Goal: Communication & Community: Answer question/provide support

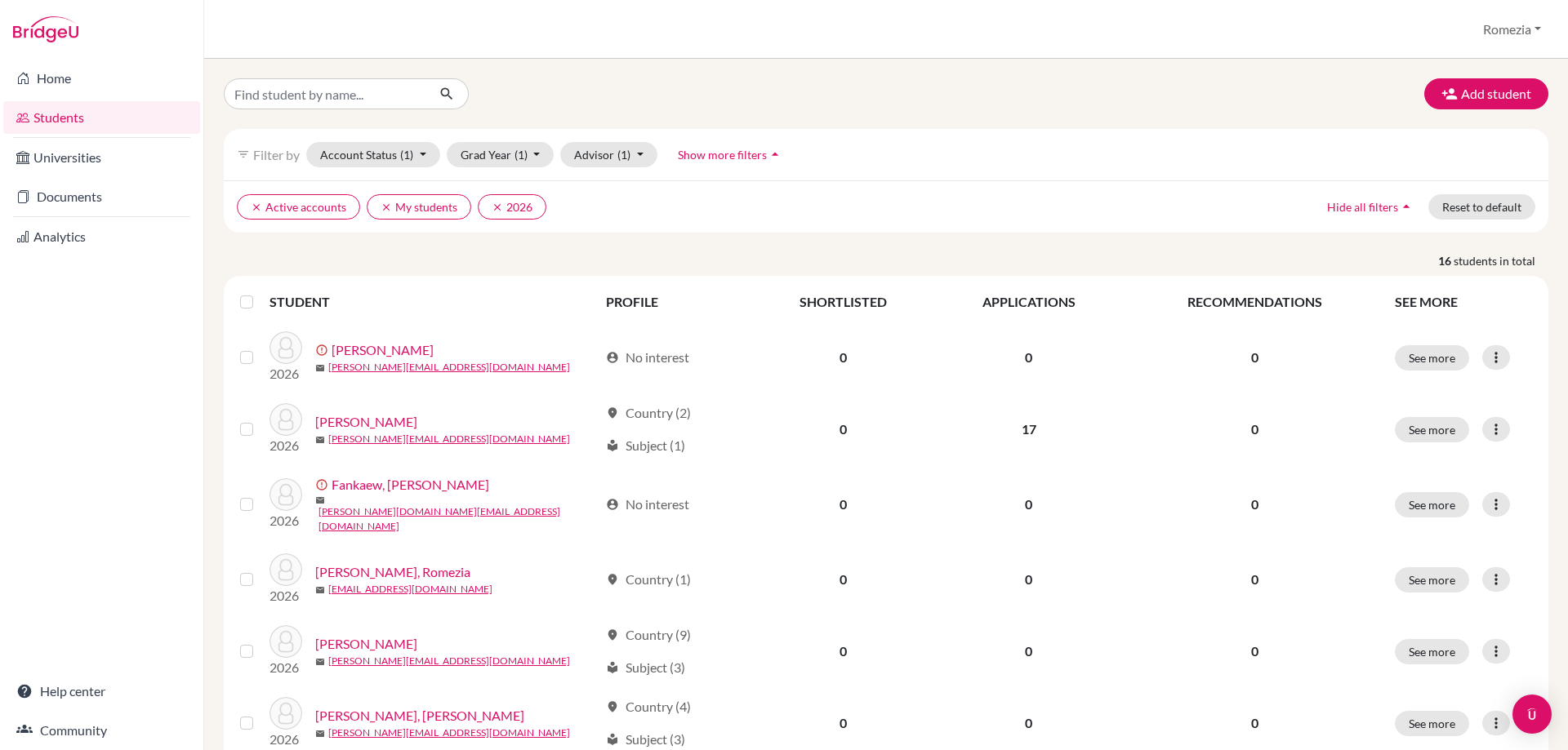
click at [1402, 203] on icon "arrow_drop_up" at bounding box center [1406, 206] width 16 height 16
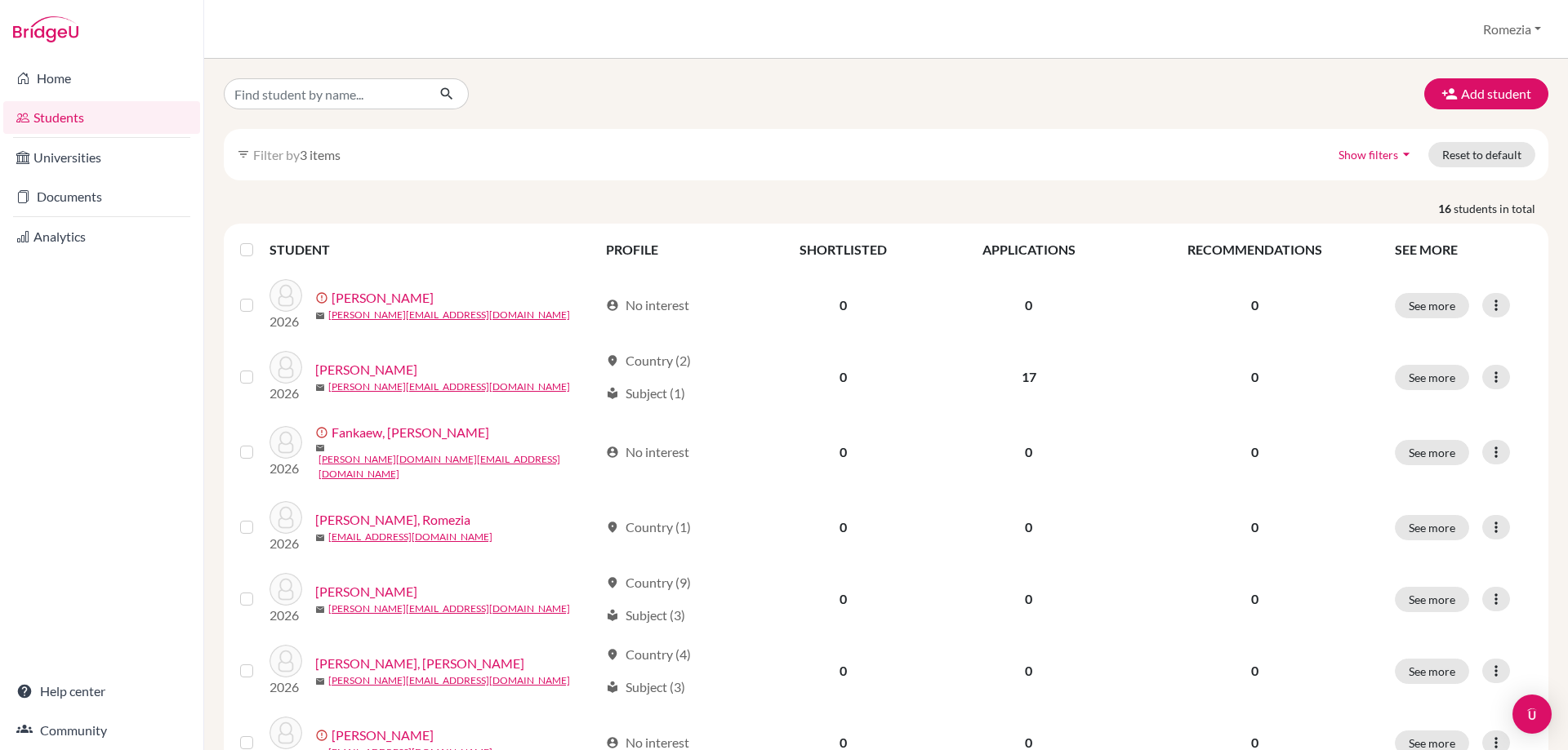
click at [1398, 157] on icon "arrow_drop_down" at bounding box center [1406, 154] width 16 height 16
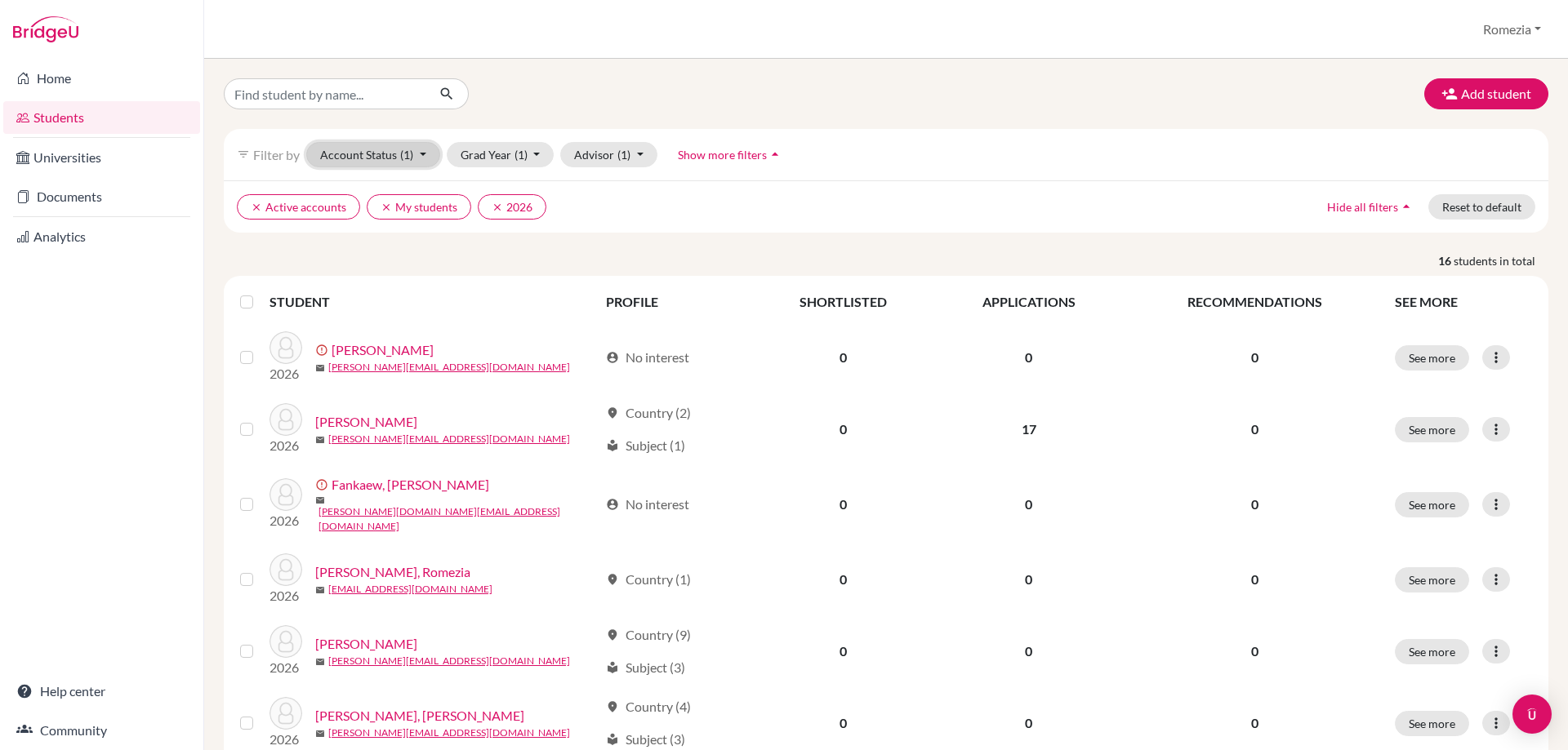
click at [424, 160] on button "Account Status (1)" at bounding box center [372, 155] width 134 height 25
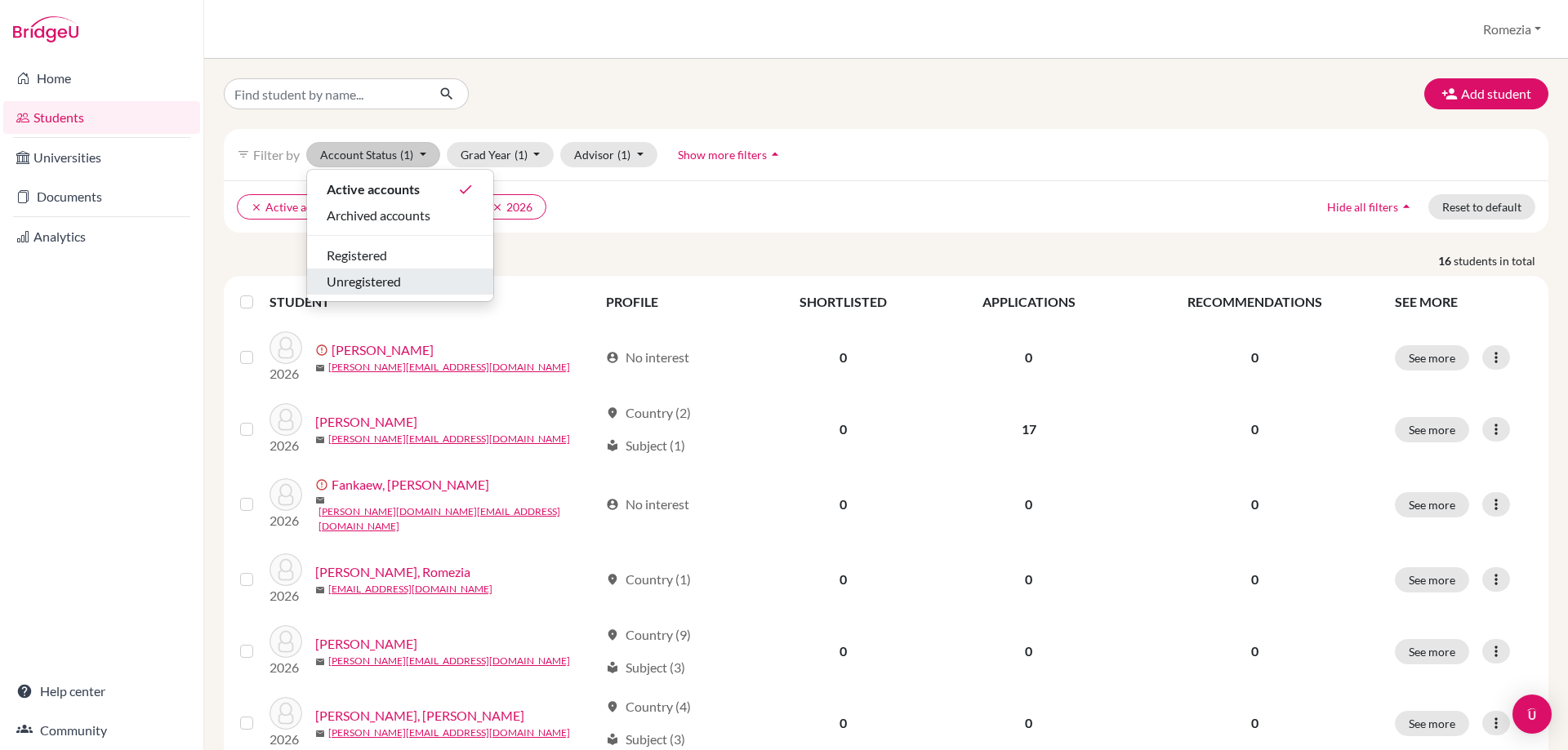
click at [410, 282] on div "Unregistered" at bounding box center [400, 281] width 147 height 19
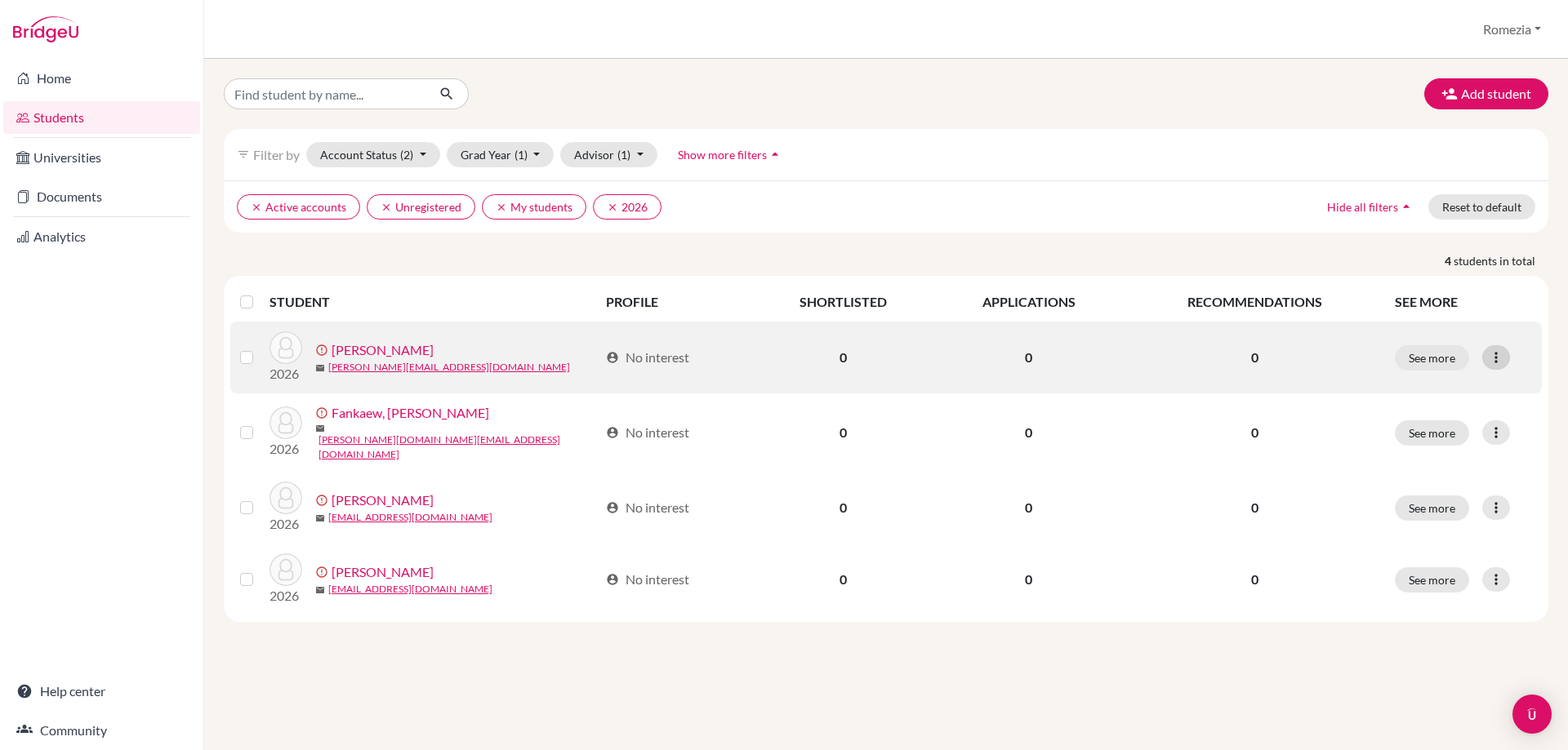
click at [1498, 357] on icon at bounding box center [1496, 357] width 16 height 16
click at [1418, 448] on button "Resend invite email" at bounding box center [1434, 443] width 148 height 26
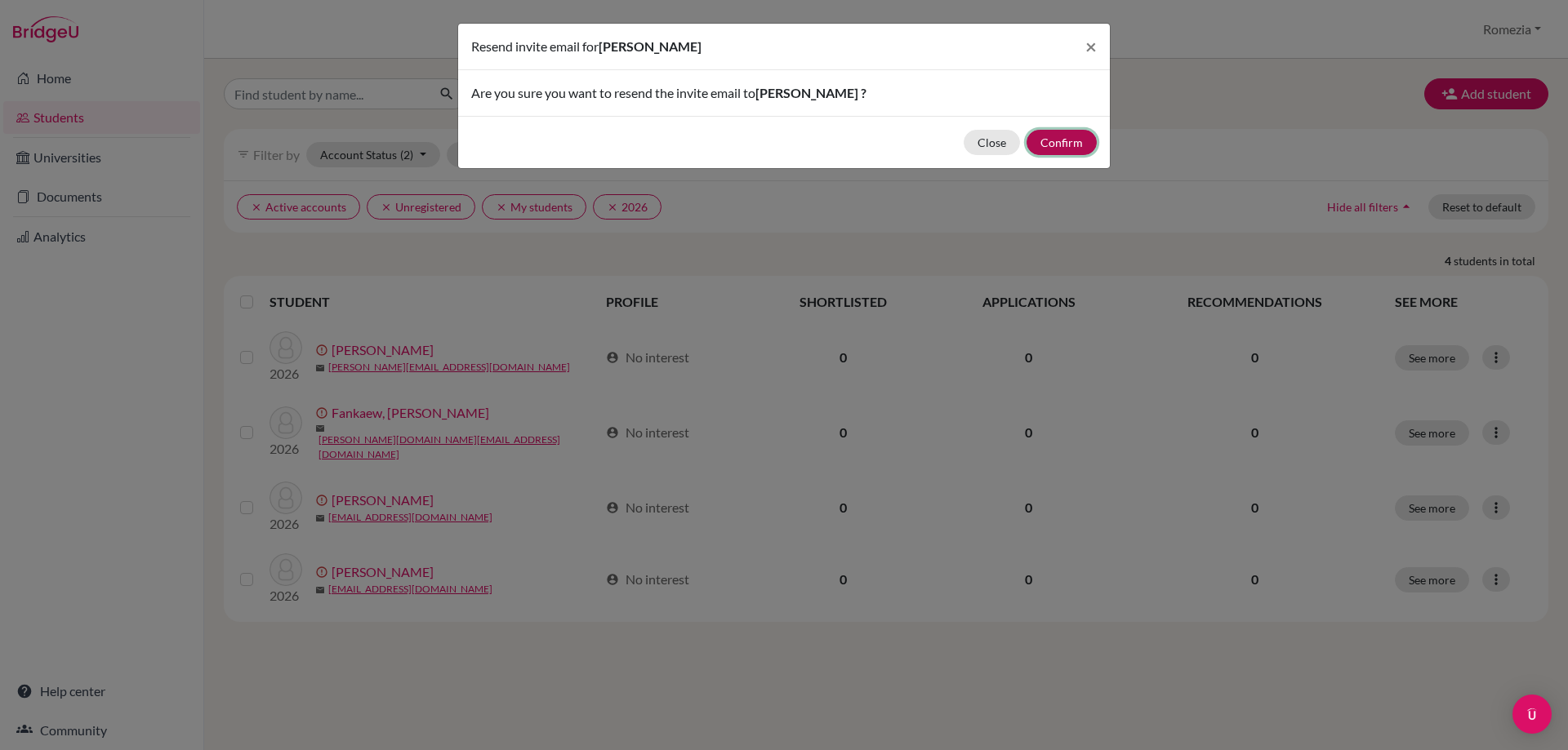
click at [1076, 144] on button "Confirm" at bounding box center [1062, 143] width 71 height 25
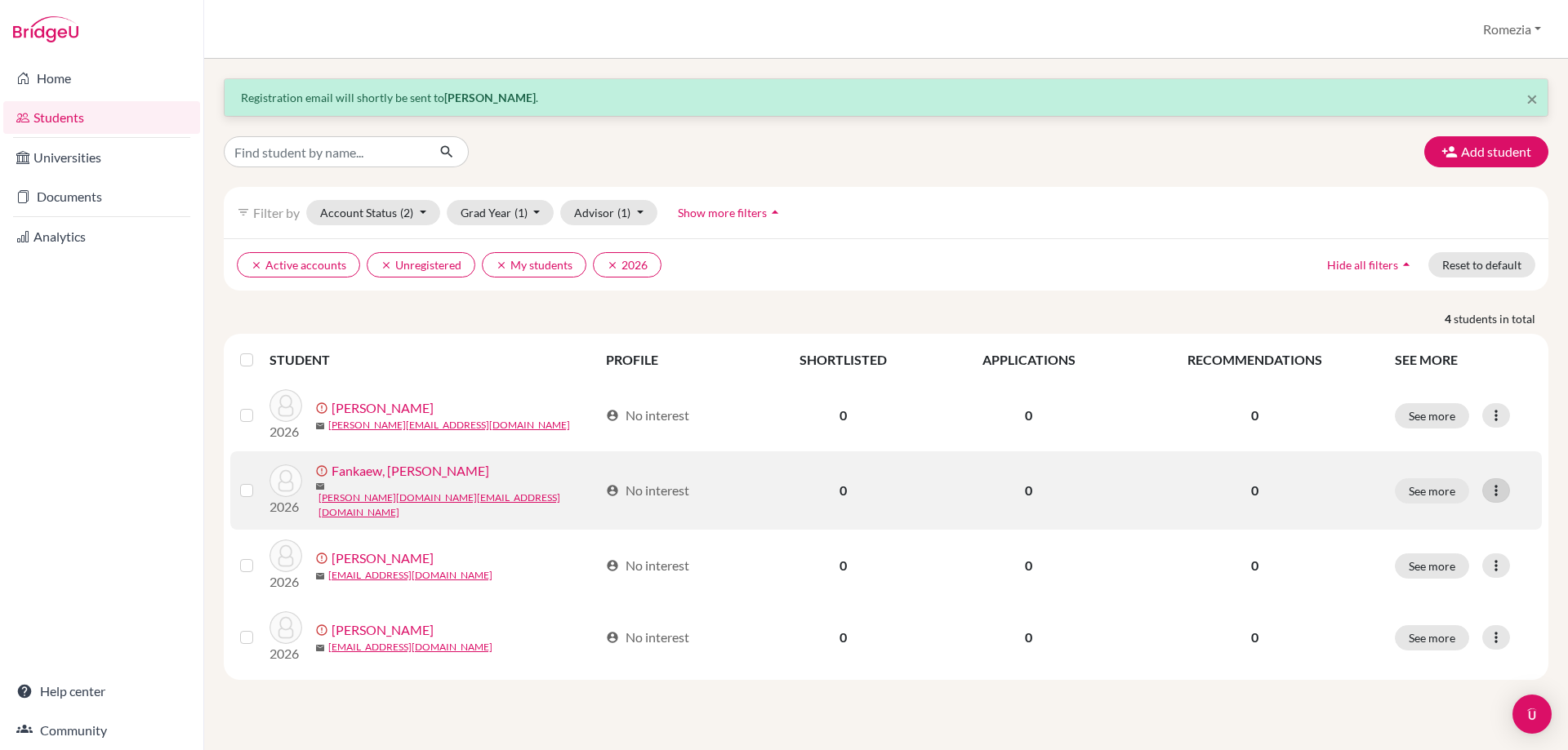
click at [1502, 489] on icon at bounding box center [1496, 490] width 16 height 16
click at [1379, 571] on button "Resend invite email" at bounding box center [1423, 574] width 148 height 26
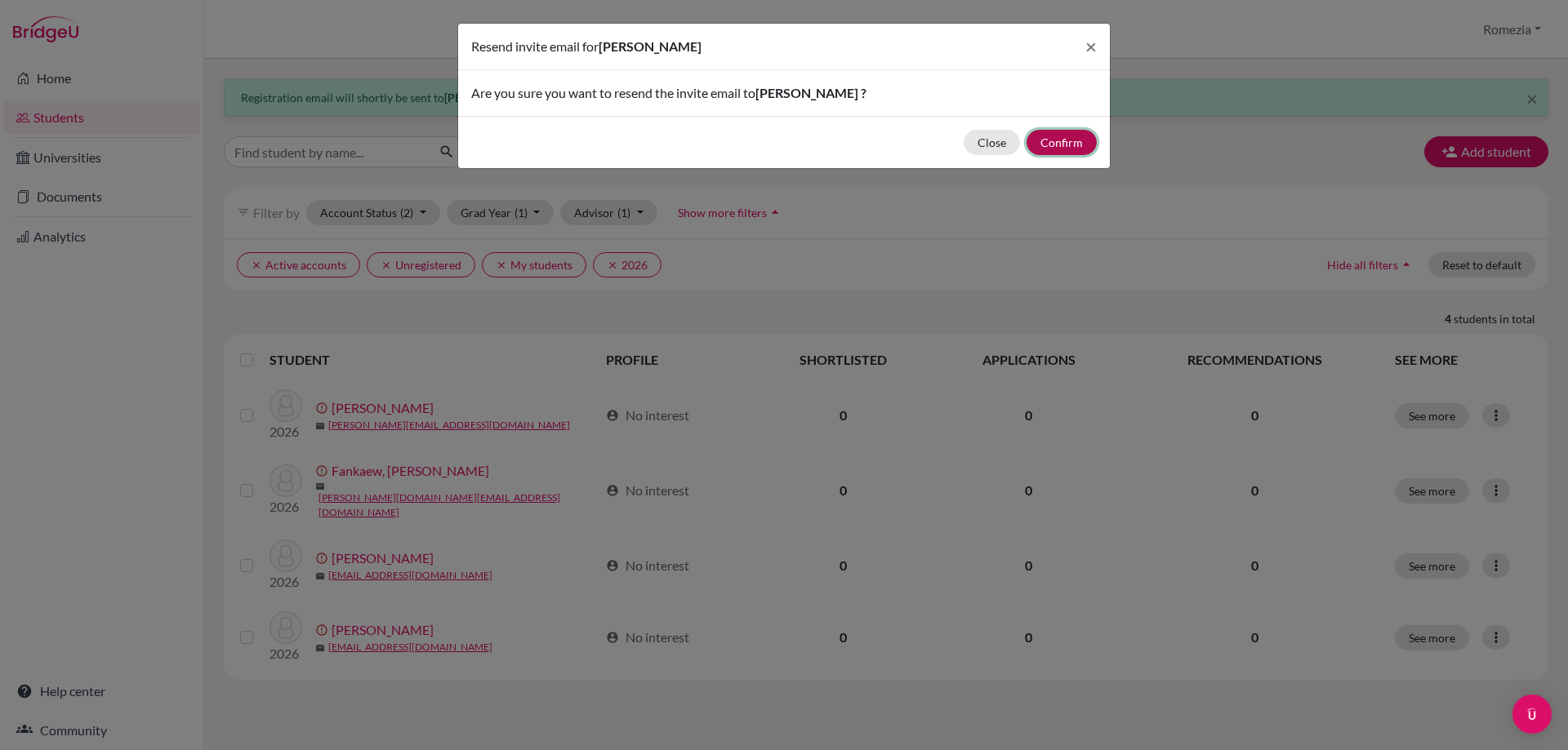
click at [1054, 137] on button "Confirm" at bounding box center [1062, 143] width 71 height 25
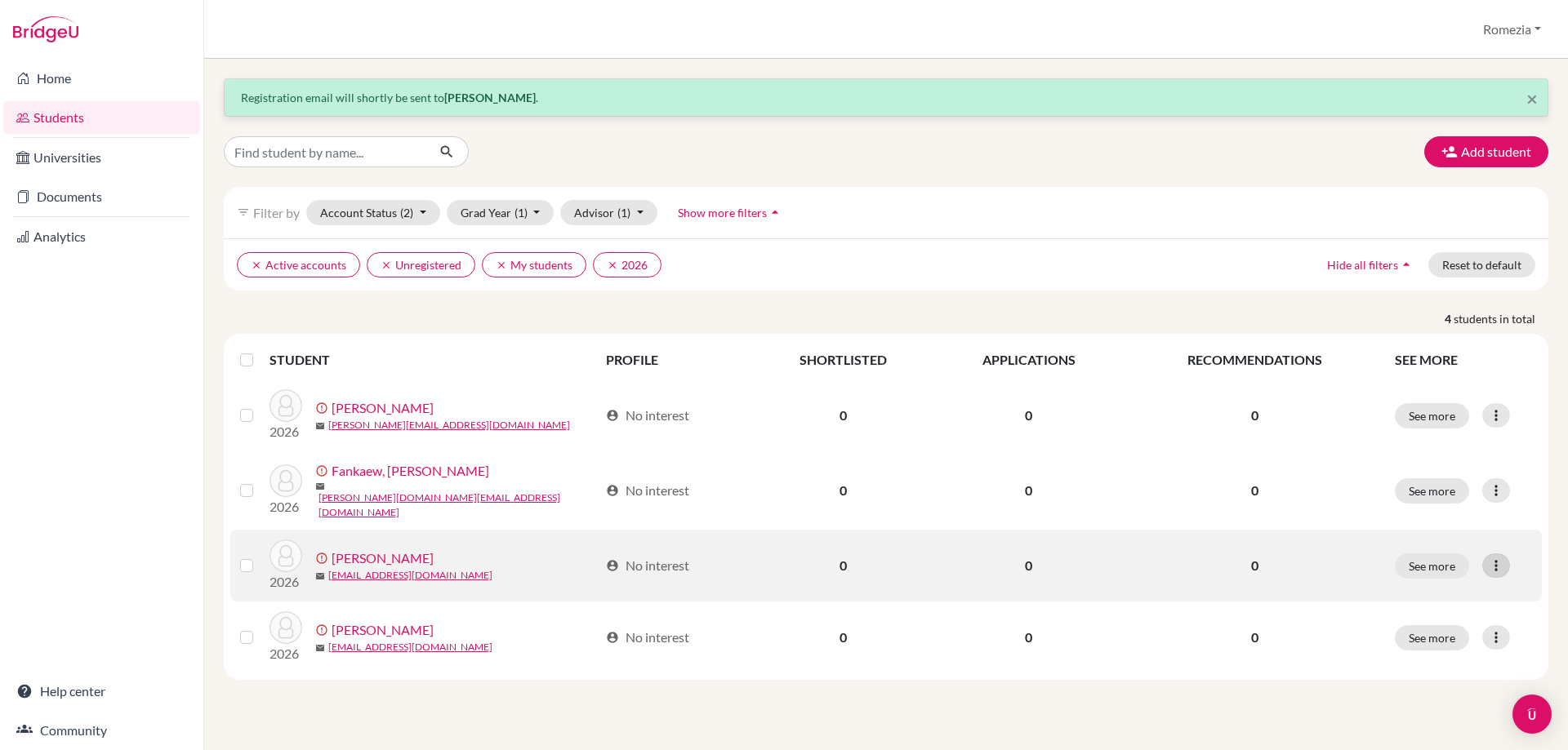
click at [1490, 558] on icon at bounding box center [1496, 565] width 16 height 16
click at [1447, 645] on button "Resend invite email" at bounding box center [1423, 645] width 148 height 26
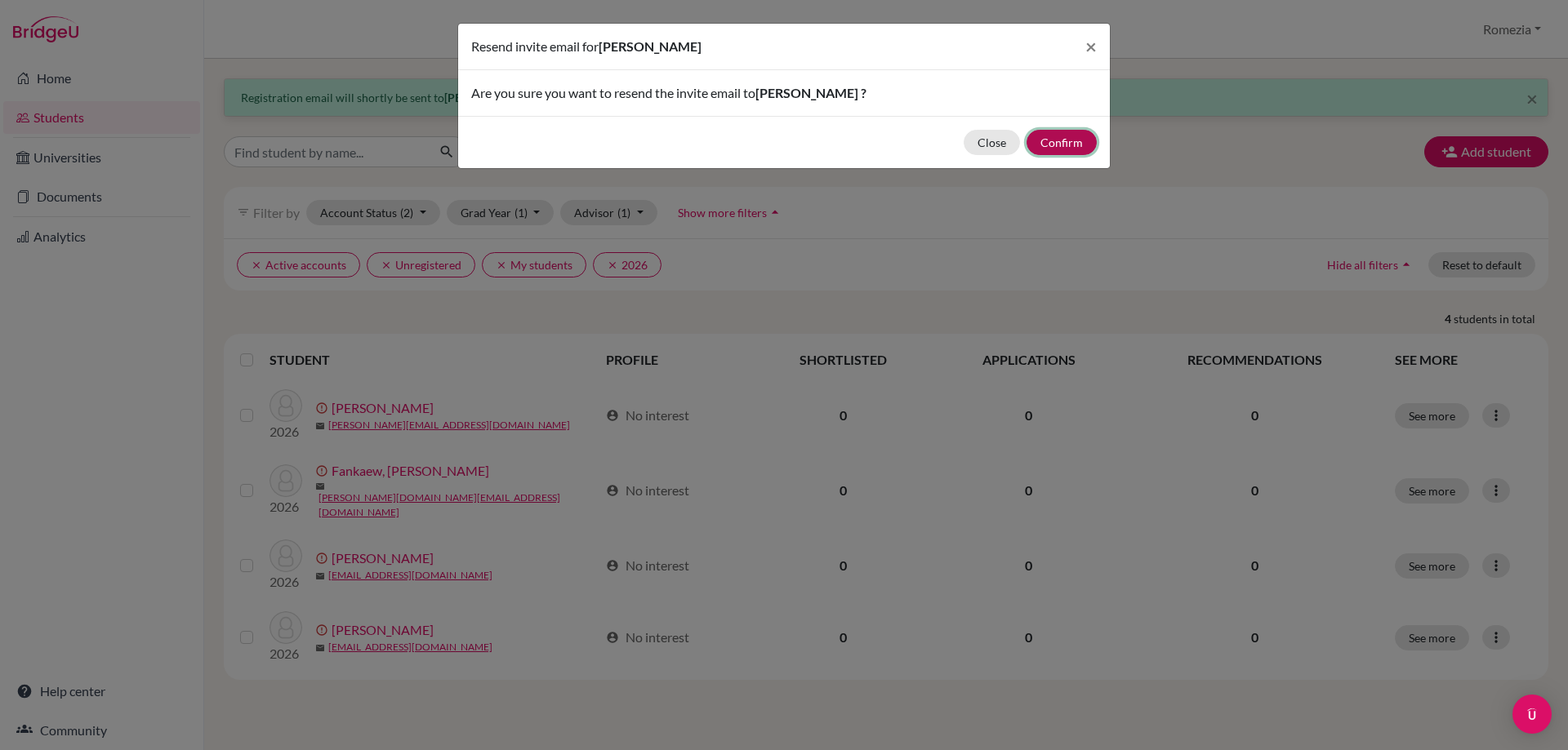
click at [1067, 137] on button "Confirm" at bounding box center [1062, 143] width 71 height 25
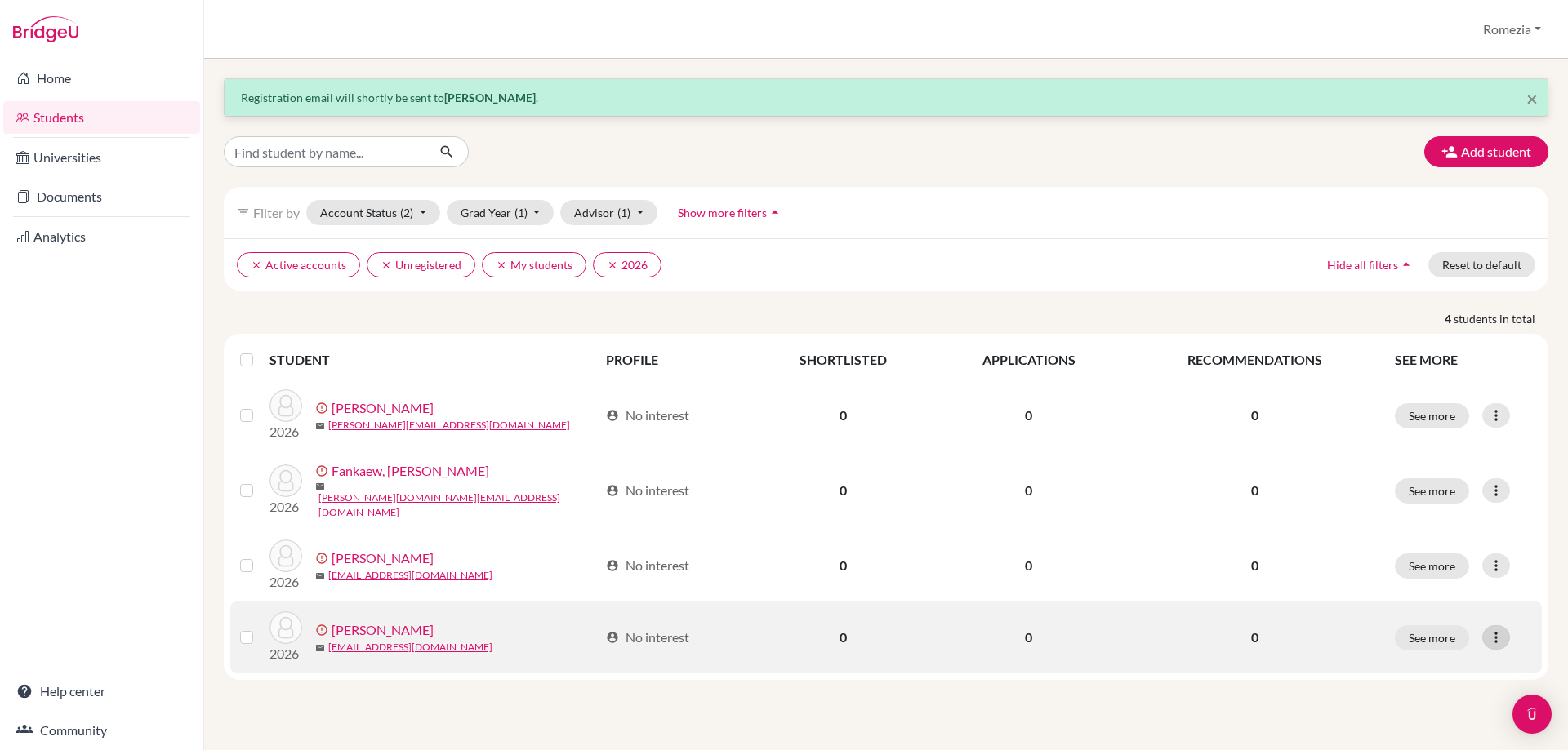
click at [1496, 629] on icon at bounding box center [1496, 637] width 16 height 16
click at [1454, 722] on button "Resend invite email" at bounding box center [1423, 717] width 148 height 26
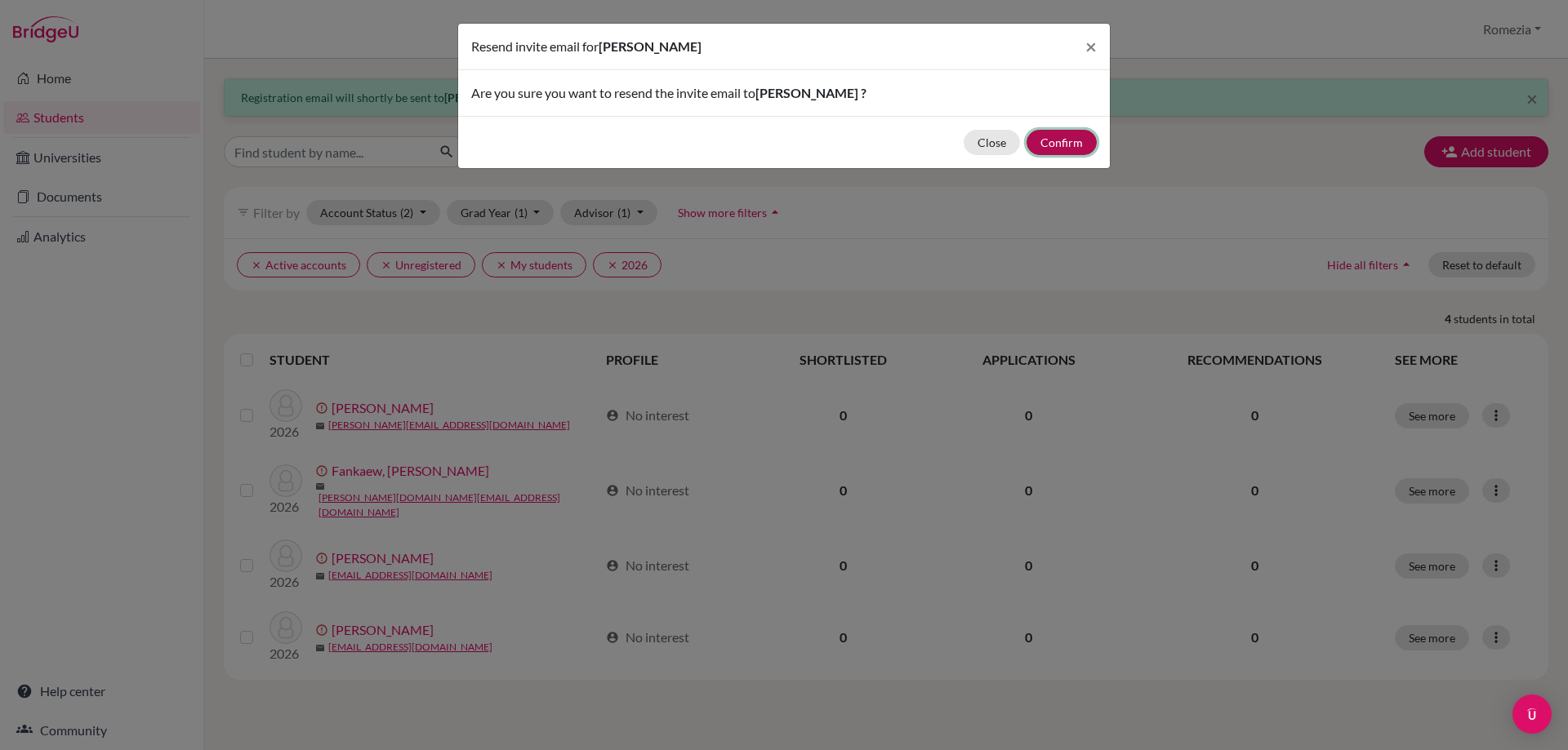
click at [1051, 148] on button "Confirm" at bounding box center [1062, 143] width 71 height 25
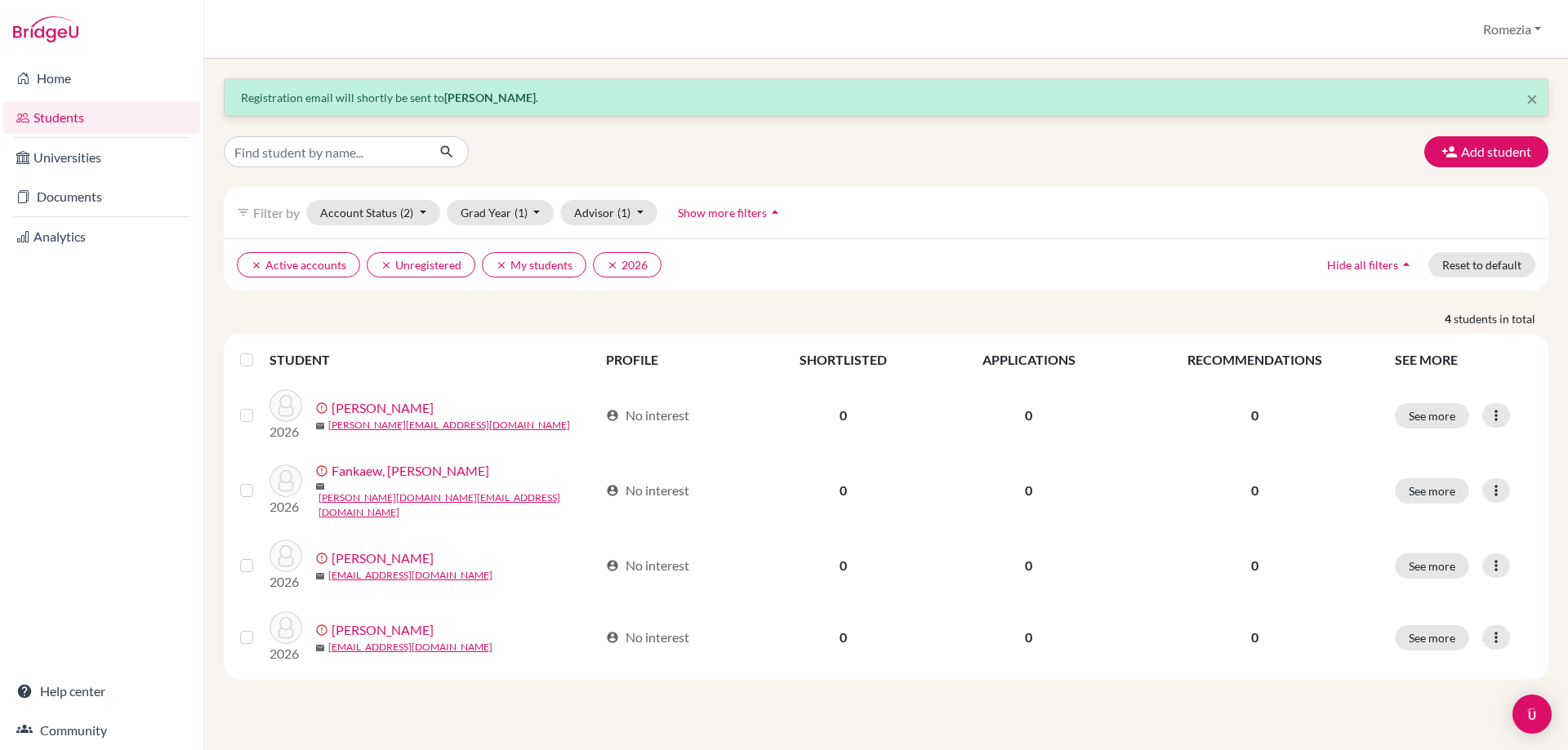
click at [43, 117] on link "Students" at bounding box center [102, 118] width 197 height 33
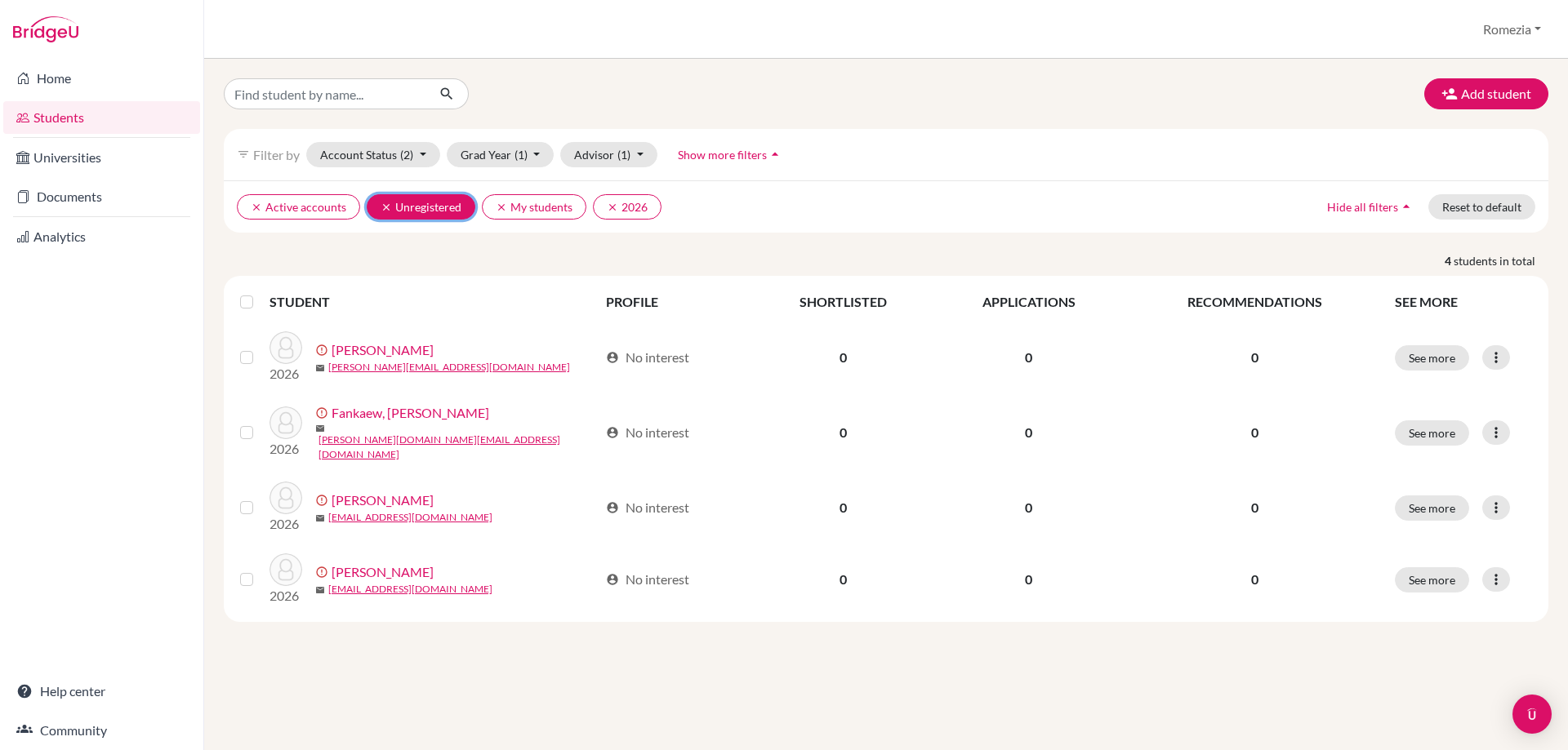
click at [382, 213] on button "clear Unregistered" at bounding box center [420, 207] width 108 height 25
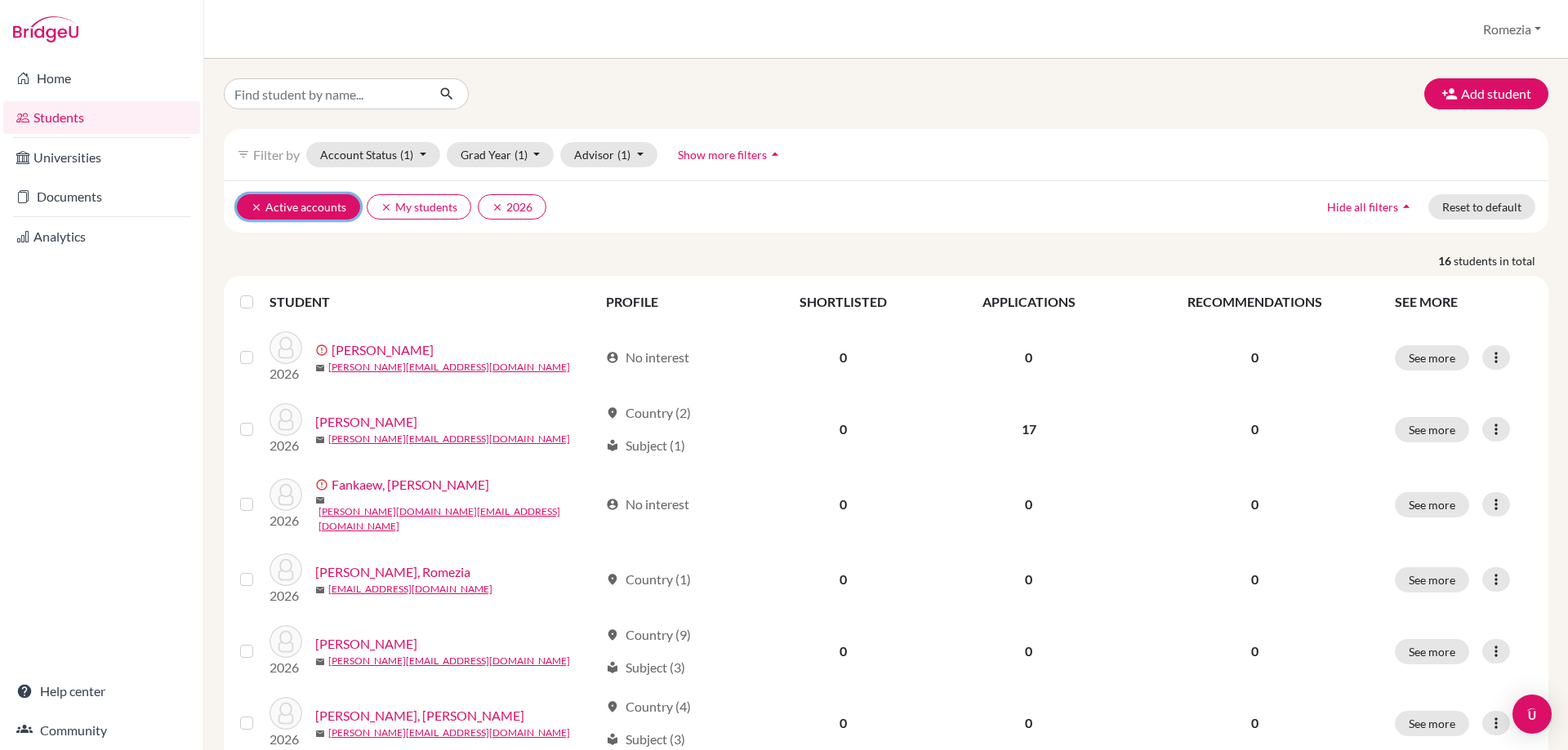
click at [319, 207] on button "clear Active accounts" at bounding box center [298, 207] width 124 height 25
click at [719, 159] on span "Show more filters" at bounding box center [702, 155] width 89 height 14
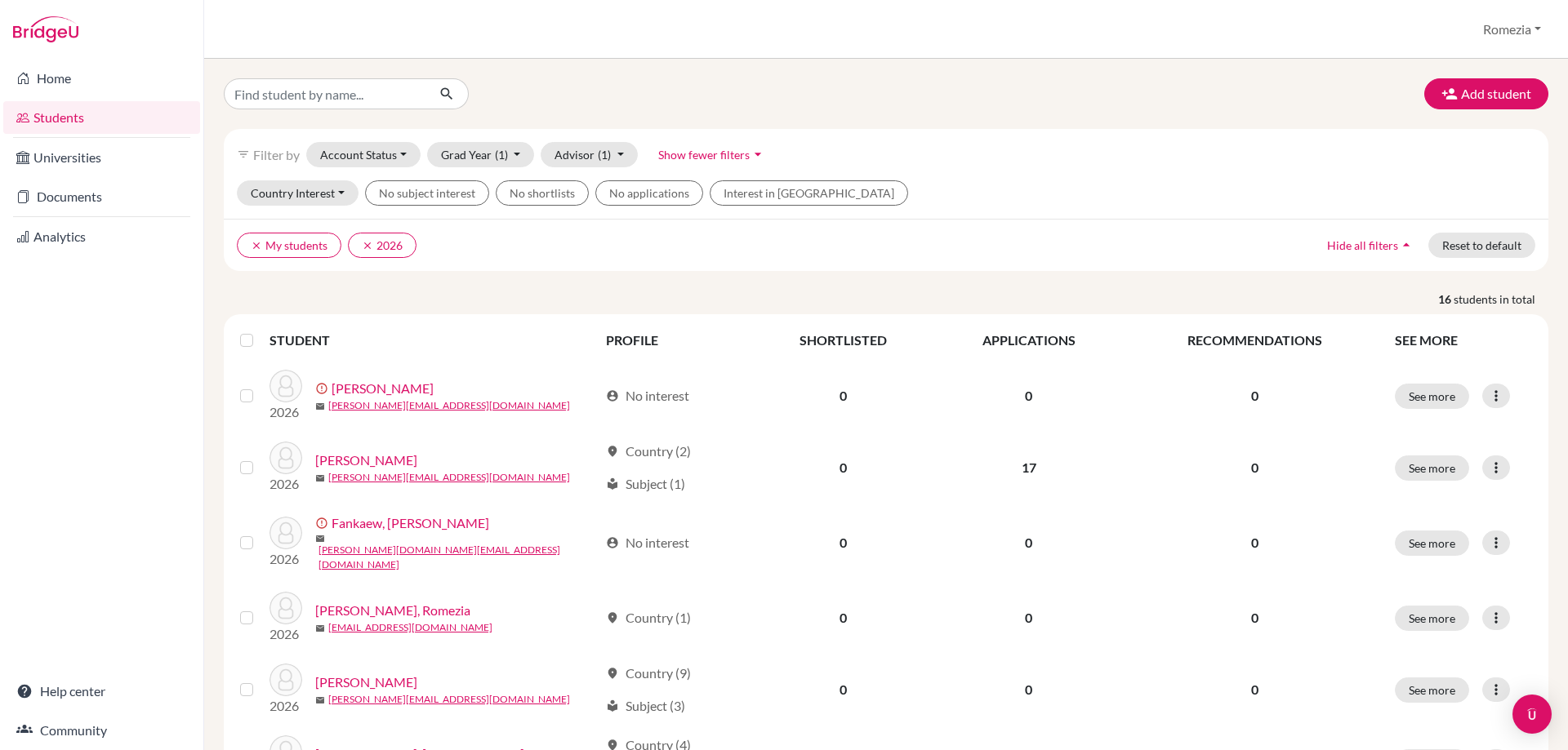
click at [809, 156] on div "filter_list Filter by Account Status Active accounts Archived accounts Register…" at bounding box center [886, 155] width 1324 height 51
click at [811, 155] on div "filter_list Filter by Account Status Active accounts Archived accounts Register…" at bounding box center [886, 155] width 1324 height 51
click at [264, 158] on span "Filter by" at bounding box center [276, 155] width 46 height 15
click at [279, 157] on span "Filter by" at bounding box center [276, 155] width 46 height 15
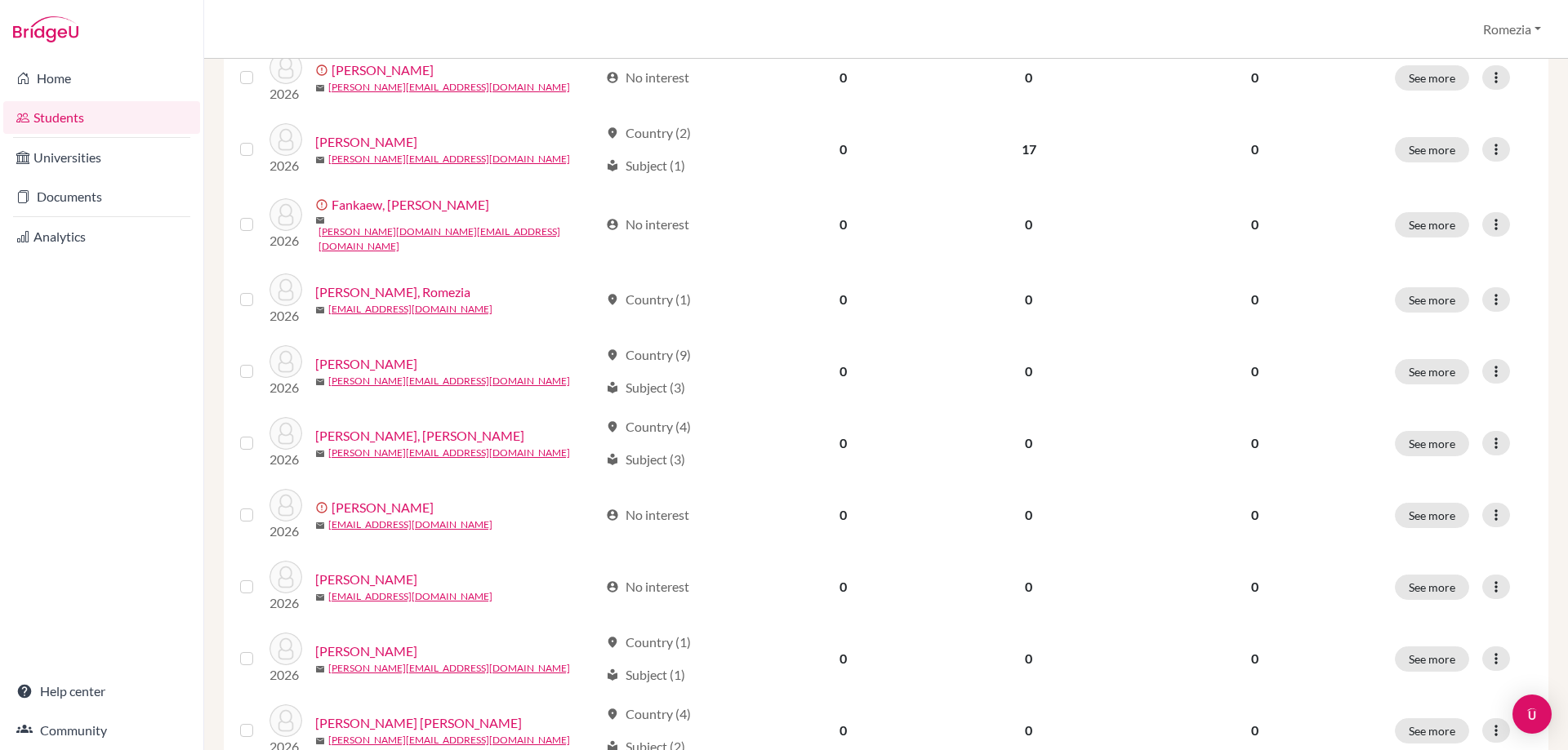
scroll to position [233, 0]
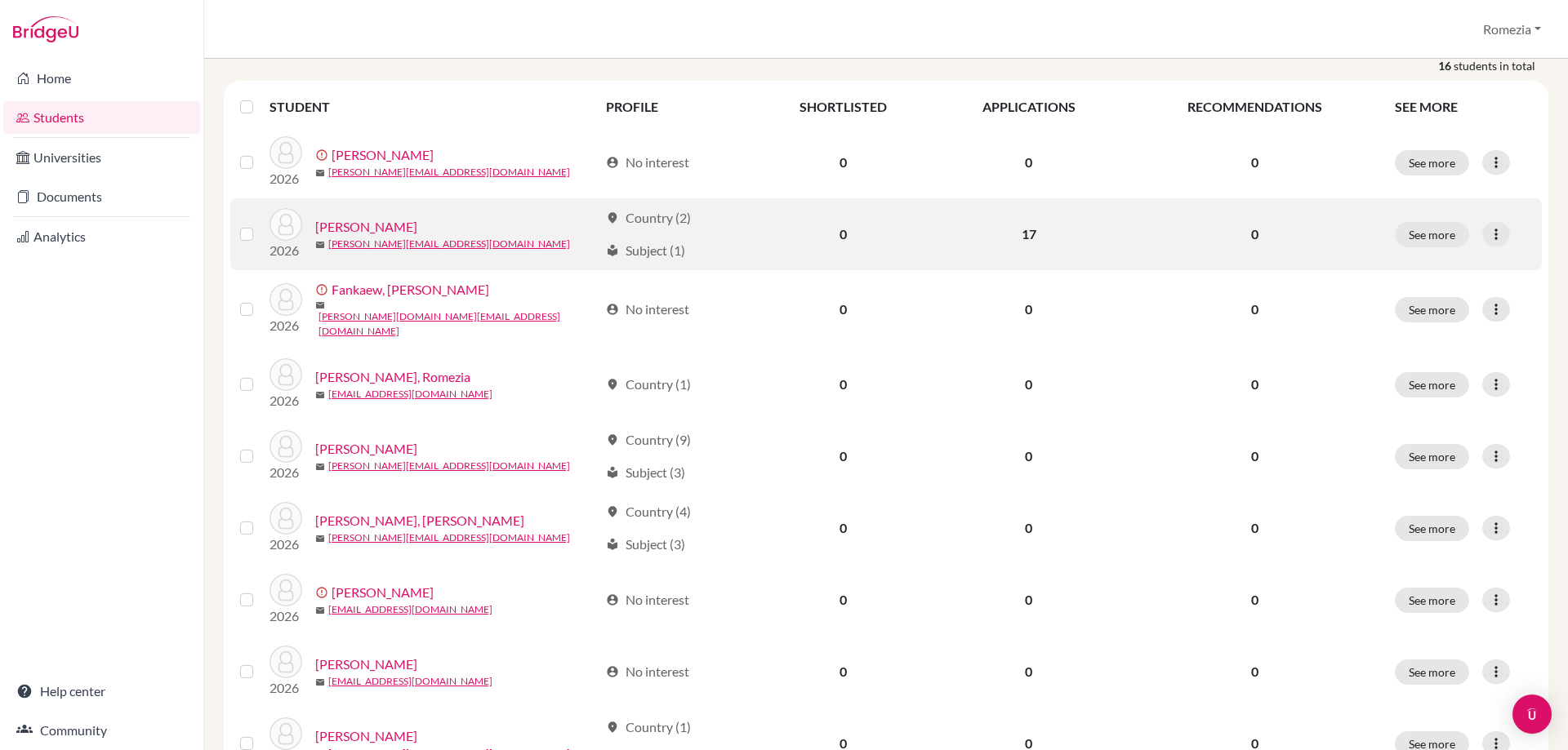
click at [378, 229] on link "[PERSON_NAME]" at bounding box center [366, 227] width 102 height 19
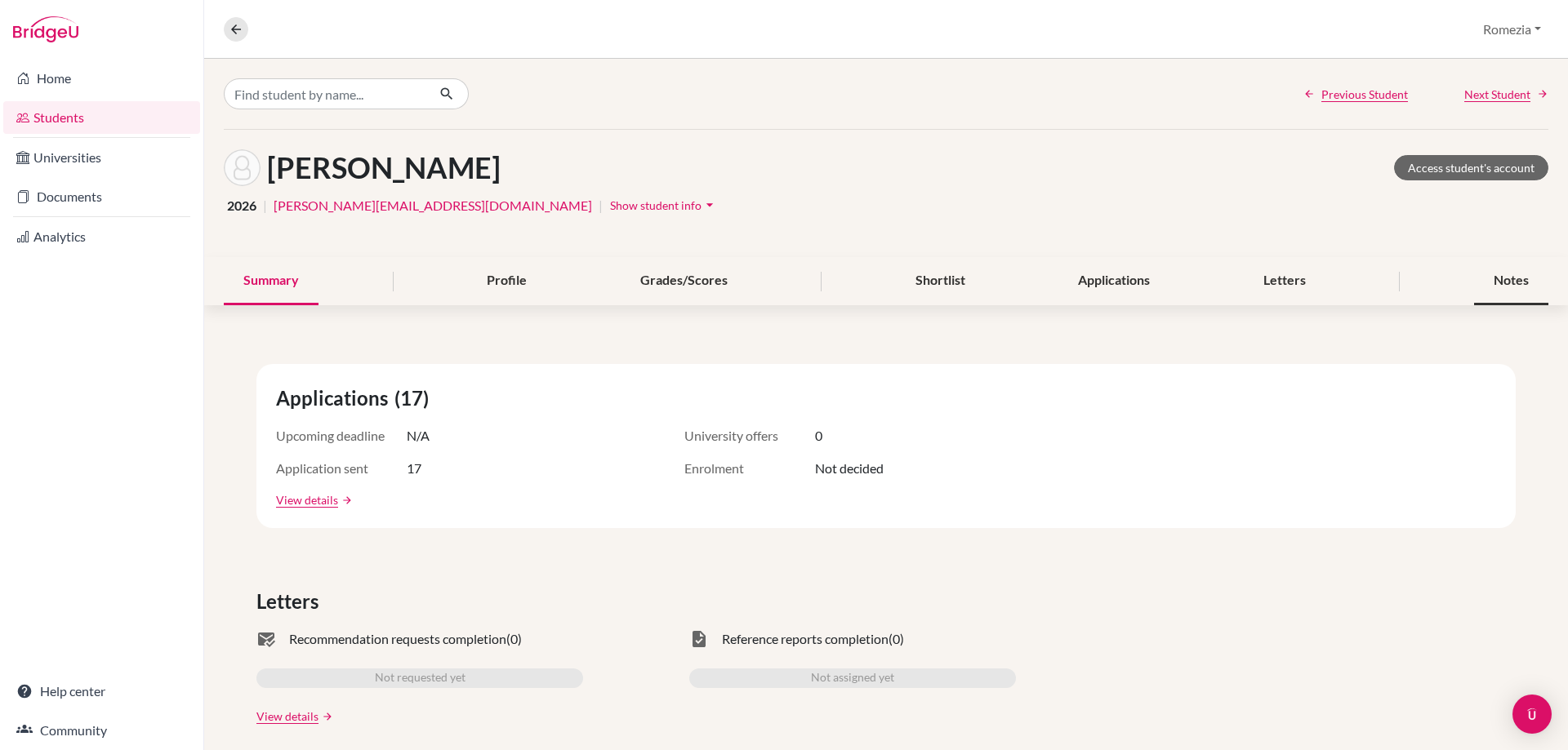
click at [1483, 283] on div "Notes" at bounding box center [1511, 281] width 74 height 48
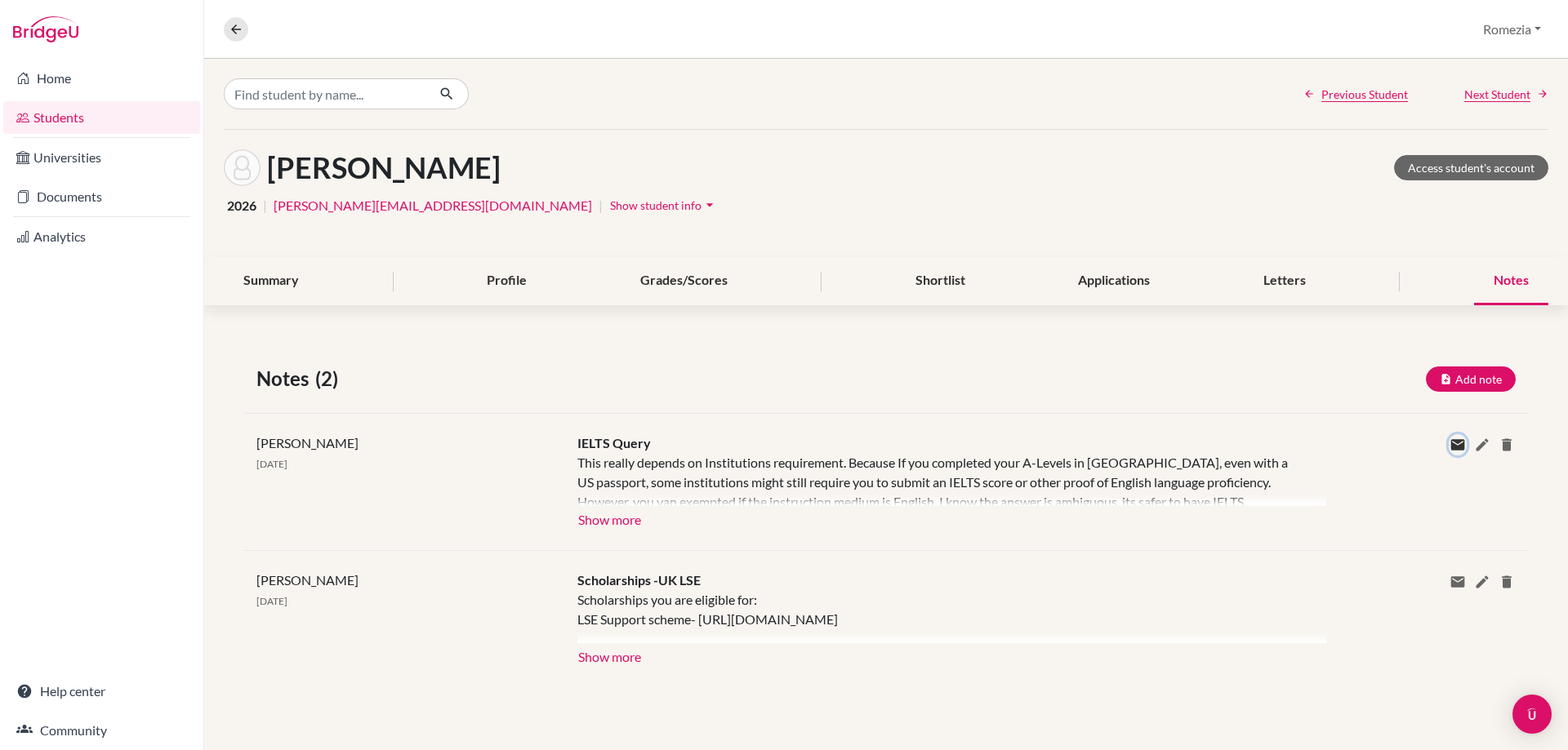
click at [1456, 443] on icon at bounding box center [1457, 444] width 16 height 16
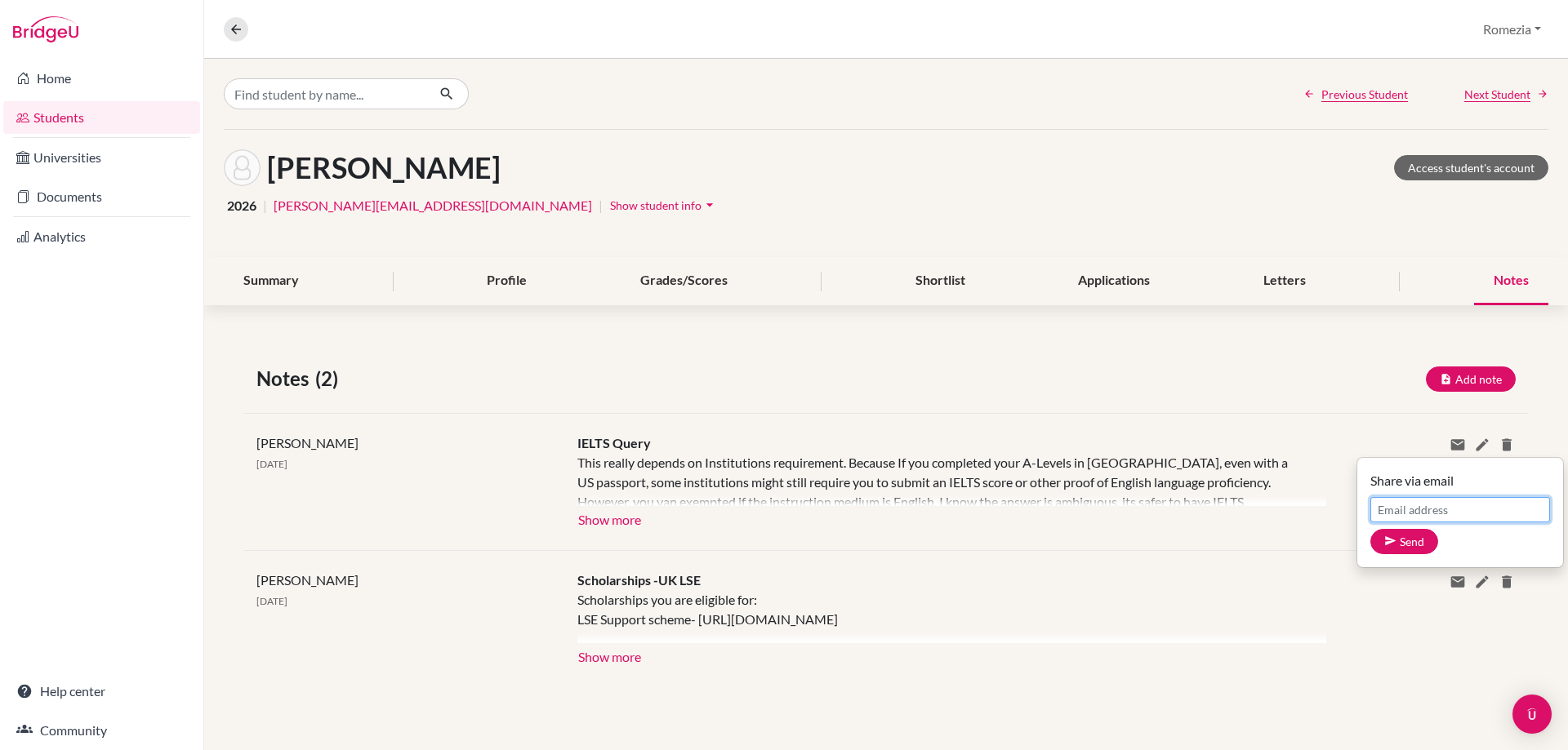
click at [1440, 509] on input "Email address" at bounding box center [1460, 510] width 180 height 25
drag, startPoint x: 574, startPoint y: 138, endPoint x: 552, endPoint y: 163, distance: 33.3
click at [574, 140] on div "[PERSON_NAME] Access student's account 2026 | [PERSON_NAME][EMAIL_ADDRESS][DOMA…" at bounding box center [886, 194] width 1364 height 128
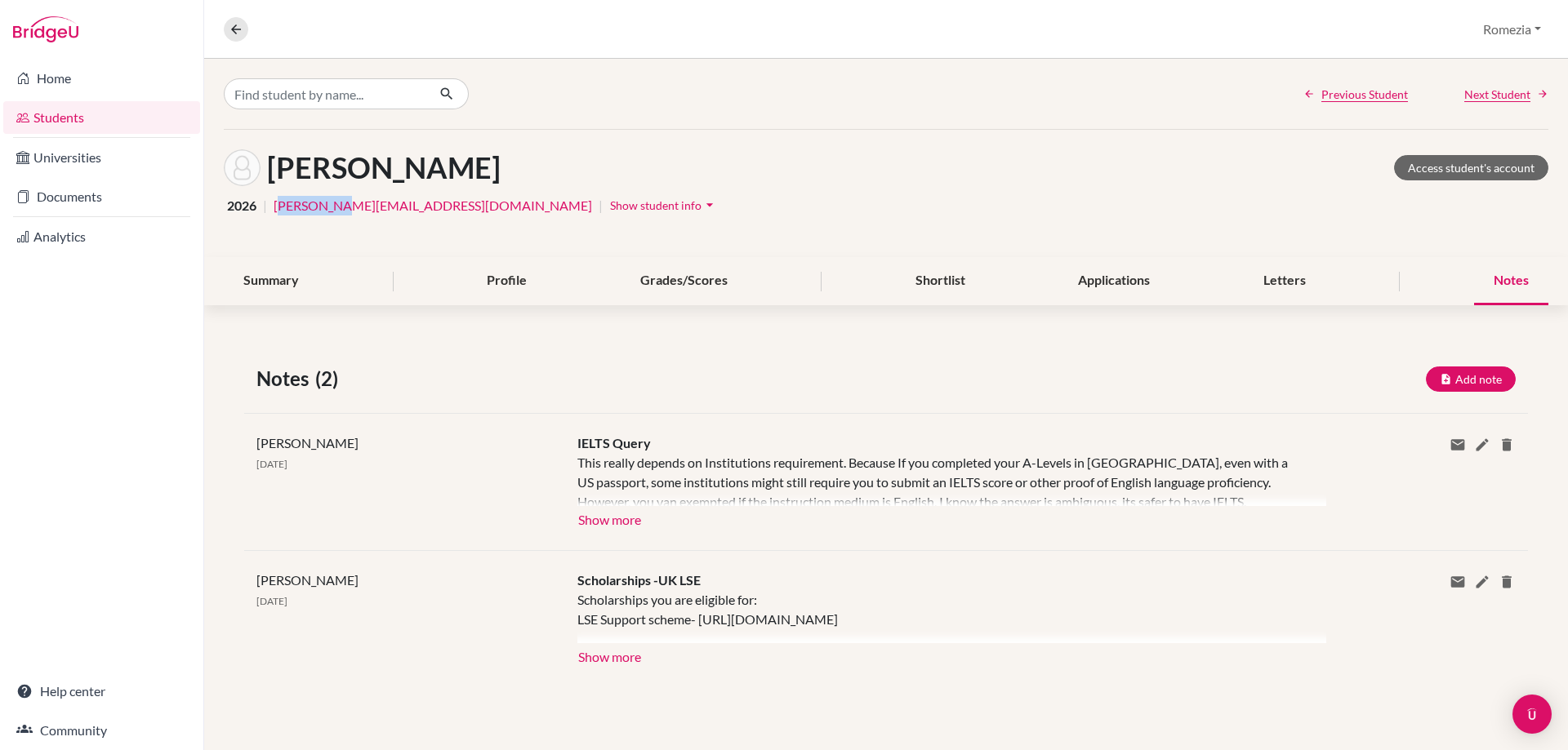
drag, startPoint x: 278, startPoint y: 217, endPoint x: 337, endPoint y: 208, distance: 59.7
click at [337, 208] on div "2026 | [PERSON_NAME][EMAIL_ADDRESS][DOMAIN_NAME] | Show student info arrow_drop…" at bounding box center [886, 205] width 1324 height 25
click at [272, 229] on div "[PERSON_NAME] Access student's account 2026 | [PERSON_NAME][EMAIL_ADDRESS][DOMA…" at bounding box center [886, 194] width 1364 height 128
drag, startPoint x: 275, startPoint y: 223, endPoint x: 389, endPoint y: 203, distance: 115.7
click at [389, 203] on div "[PERSON_NAME] Access student's account 2026 | [PERSON_NAME][EMAIL_ADDRESS][DOMA…" at bounding box center [886, 194] width 1364 height 128
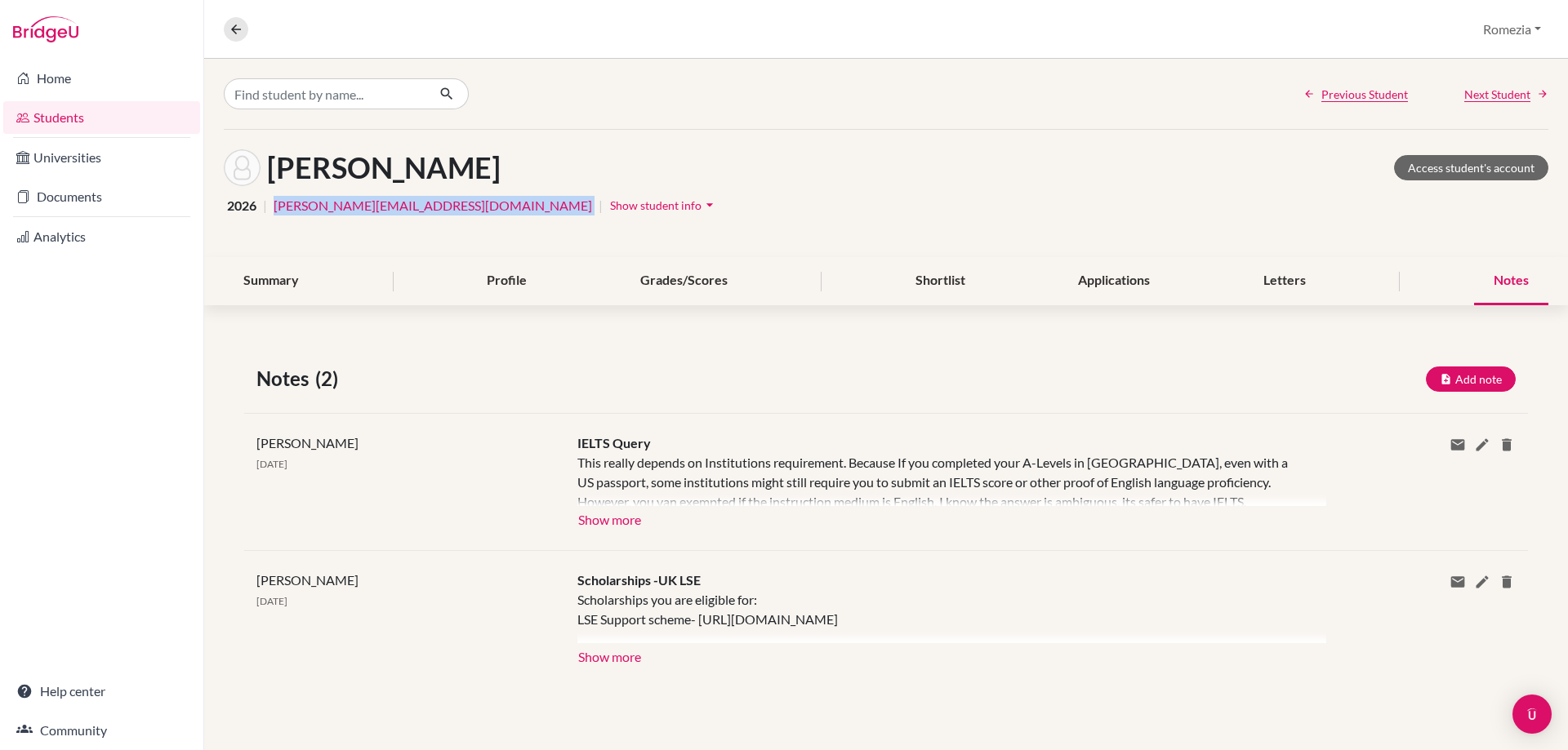
copy link "[PERSON_NAME][EMAIL_ADDRESS][DOMAIN_NAME]"
click at [1451, 446] on icon at bounding box center [1457, 444] width 16 height 16
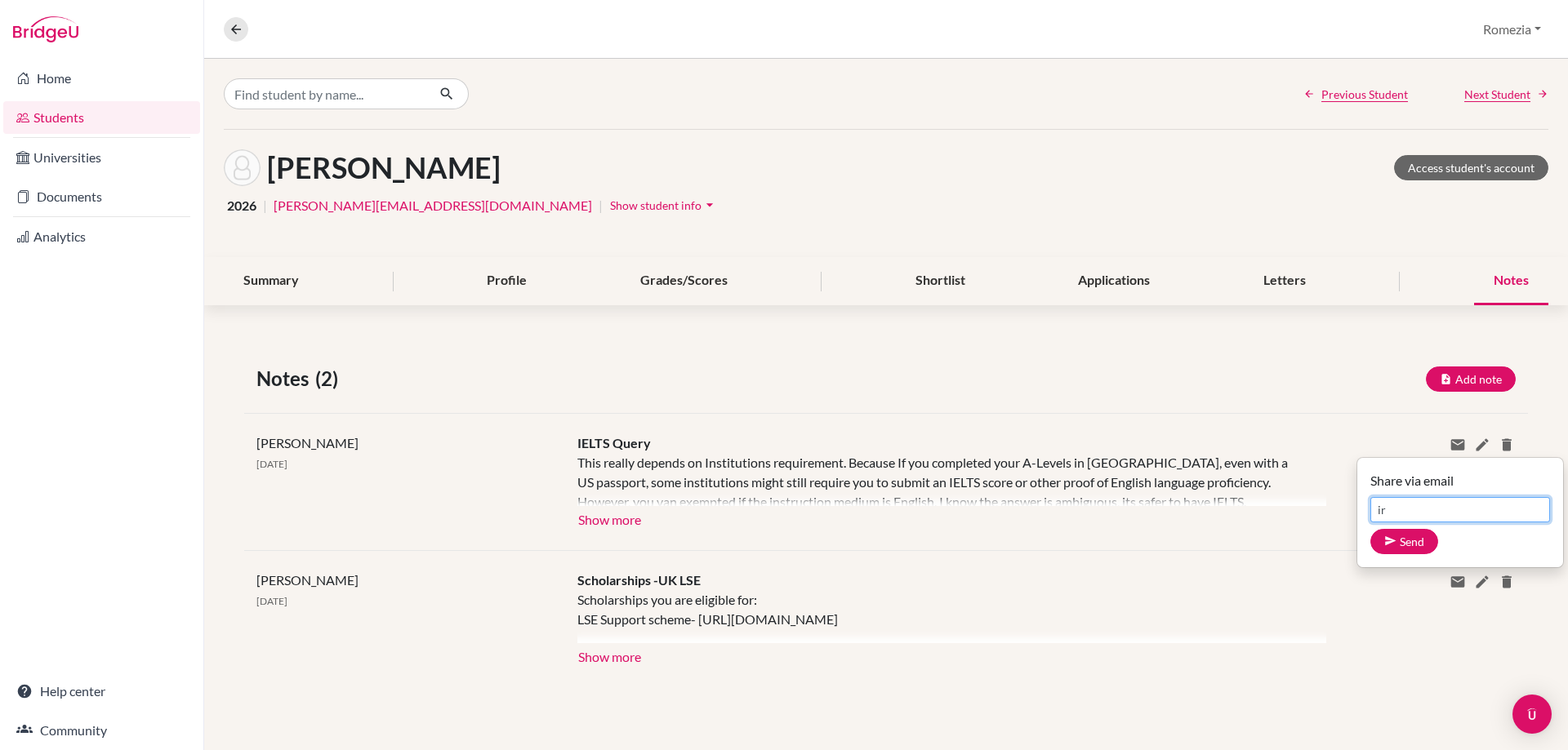
click at [1414, 511] on input "ir" at bounding box center [1460, 510] width 180 height 25
click at [1415, 511] on input "ir" at bounding box center [1460, 510] width 180 height 25
paste input "[EMAIL_ADDRESS][DOMAIN_NAME]"
type input "[PERSON_NAME][EMAIL_ADDRESS][DOMAIN_NAME]"
click at [1395, 546] on icon "submit" at bounding box center [1390, 541] width 13 height 13
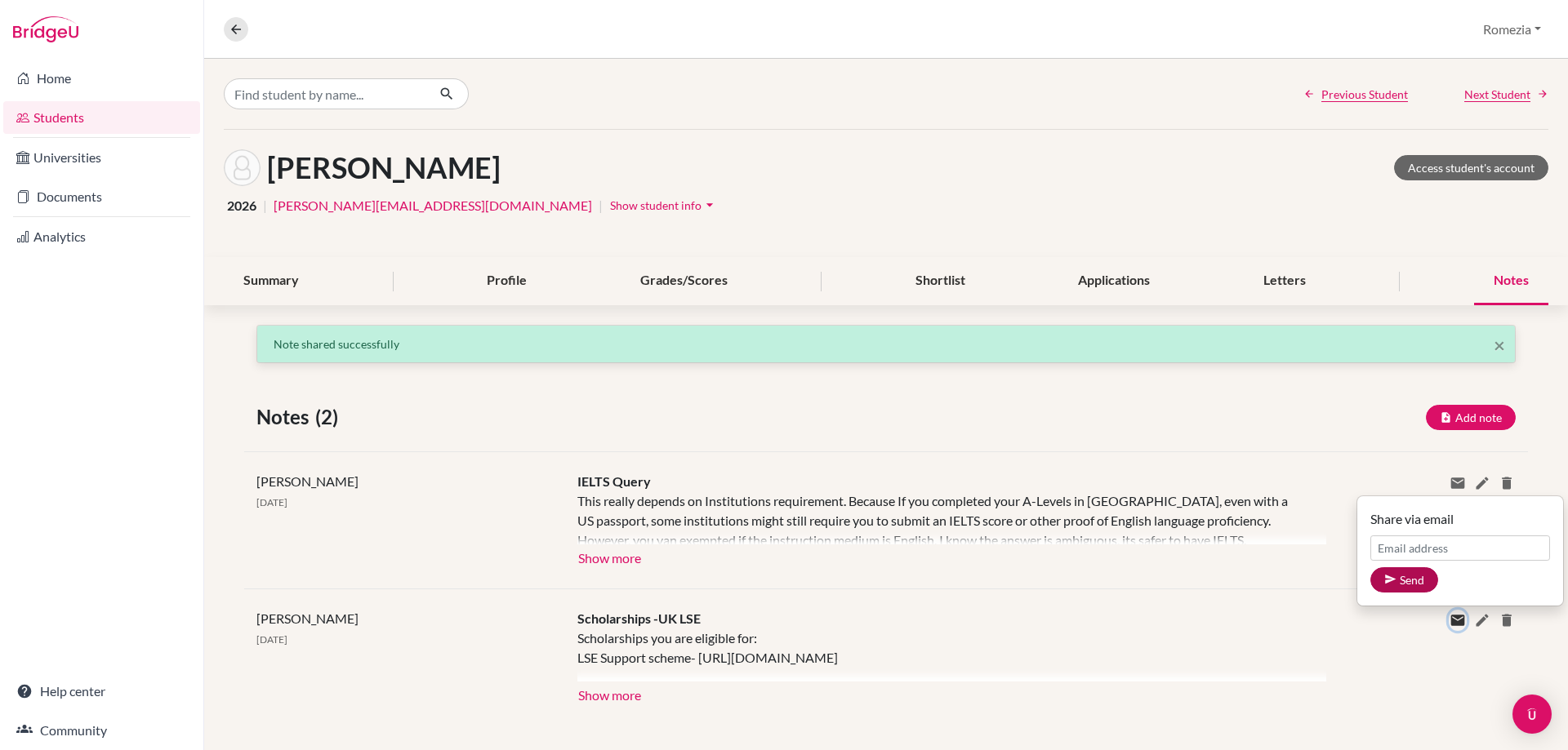
click at [1450, 622] on icon at bounding box center [1457, 620] width 16 height 16
click at [1205, 634] on div at bounding box center [951, 654] width 749 height 53
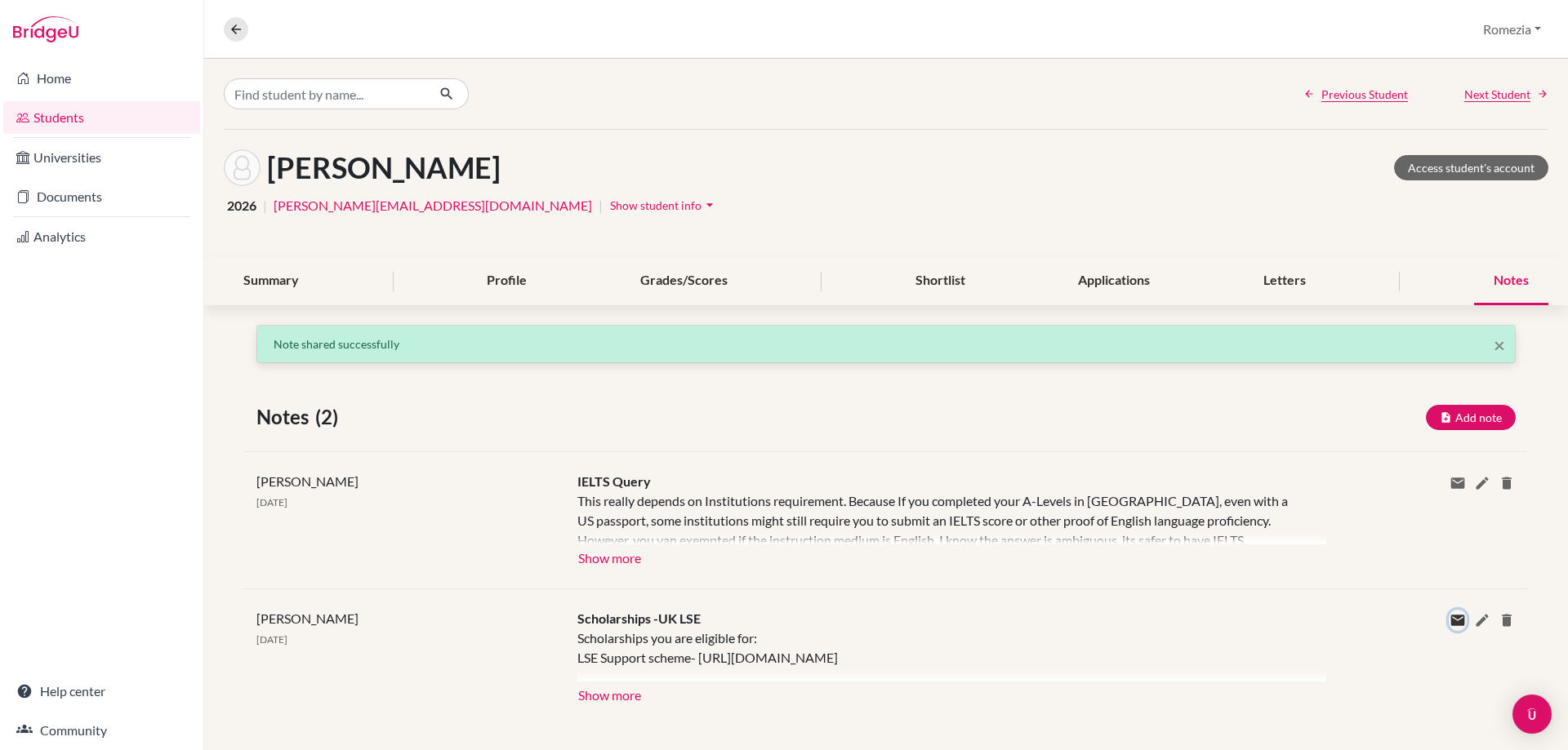
click at [1450, 618] on icon at bounding box center [1457, 620] width 16 height 16
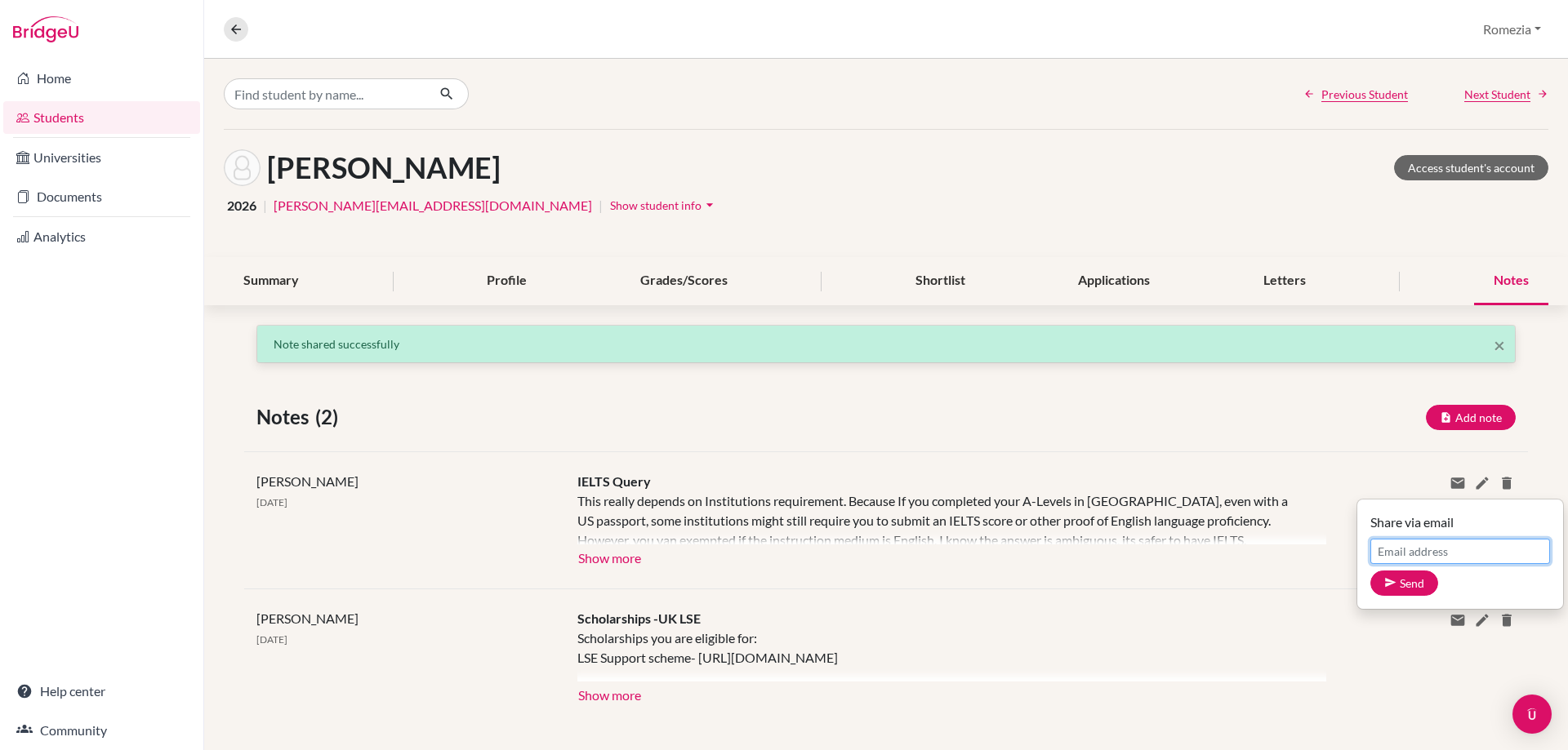
click at [1434, 544] on input "Email address" at bounding box center [1460, 551] width 180 height 25
paste input "[PERSON_NAME][EMAIL_ADDRESS][DOMAIN_NAME]"
type input "[PERSON_NAME][EMAIL_ADDRESS][DOMAIN_NAME]"
click at [1399, 591] on button "Send" at bounding box center [1404, 583] width 68 height 25
click at [1537, 99] on icon at bounding box center [1543, 94] width 12 height 12
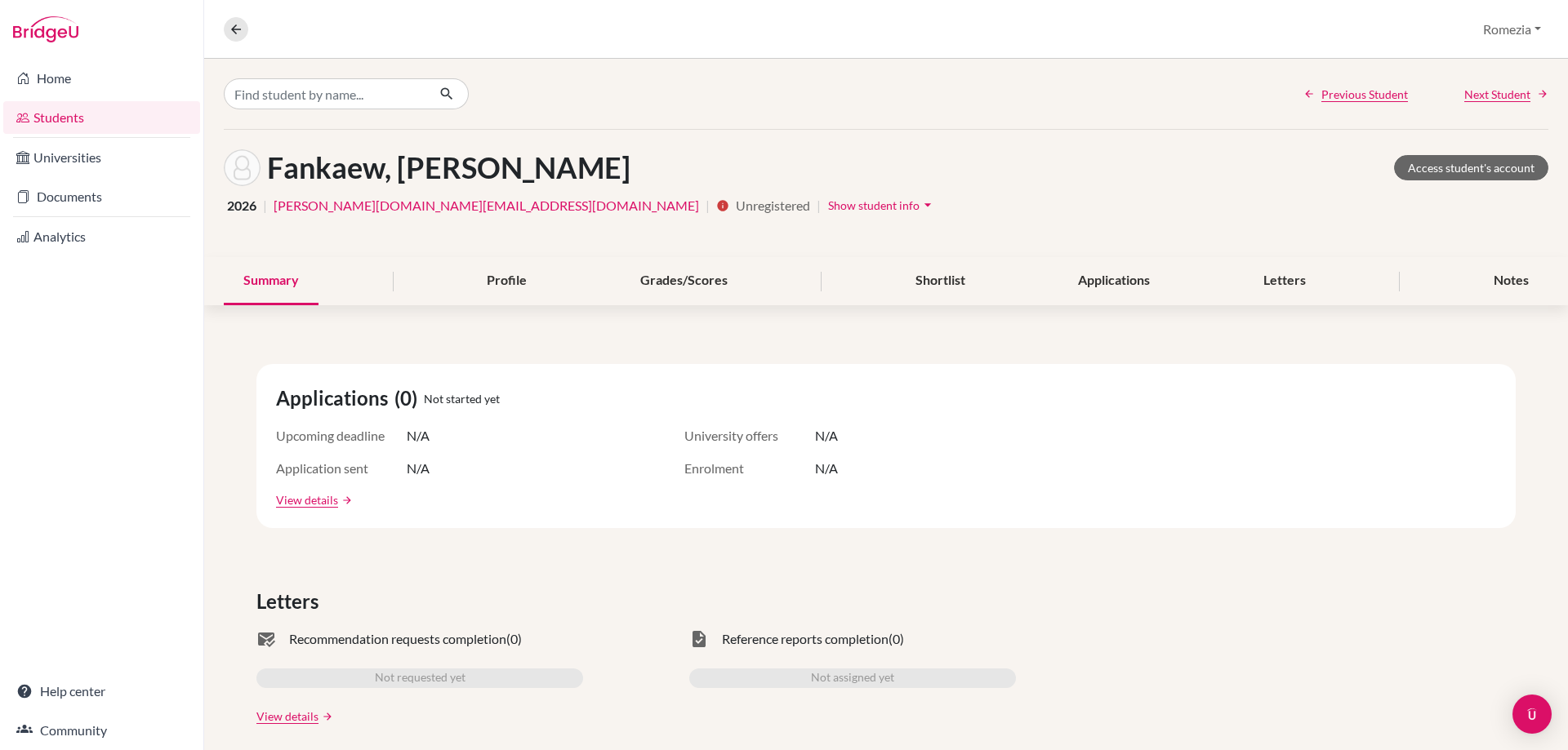
click at [1537, 95] on icon at bounding box center [1543, 94] width 12 height 12
click at [1523, 97] on link "Next Student" at bounding box center [1507, 94] width 84 height 17
click at [1498, 281] on div "Notes" at bounding box center [1511, 281] width 74 height 48
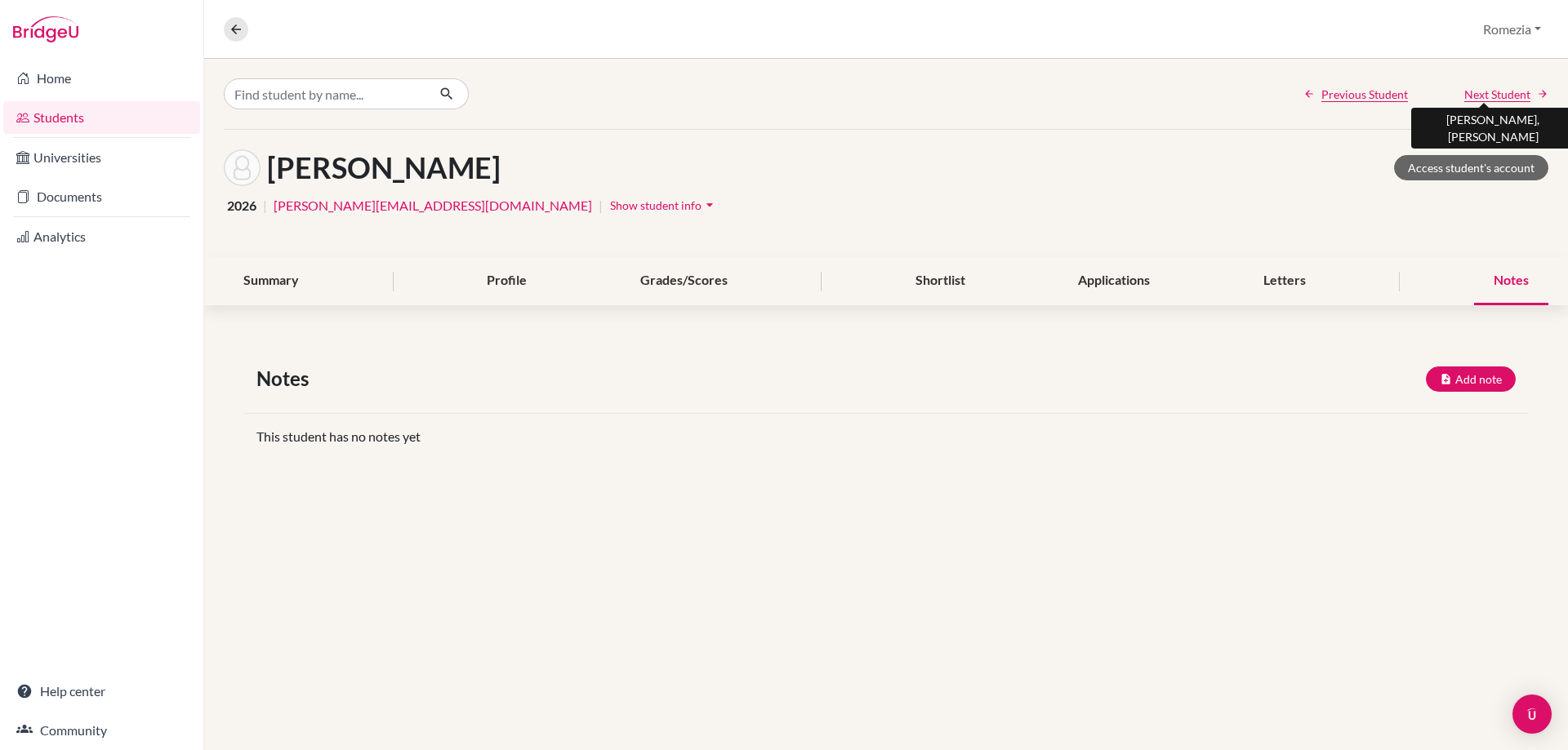
click at [1529, 88] on span "Next Student" at bounding box center [1497, 94] width 66 height 17
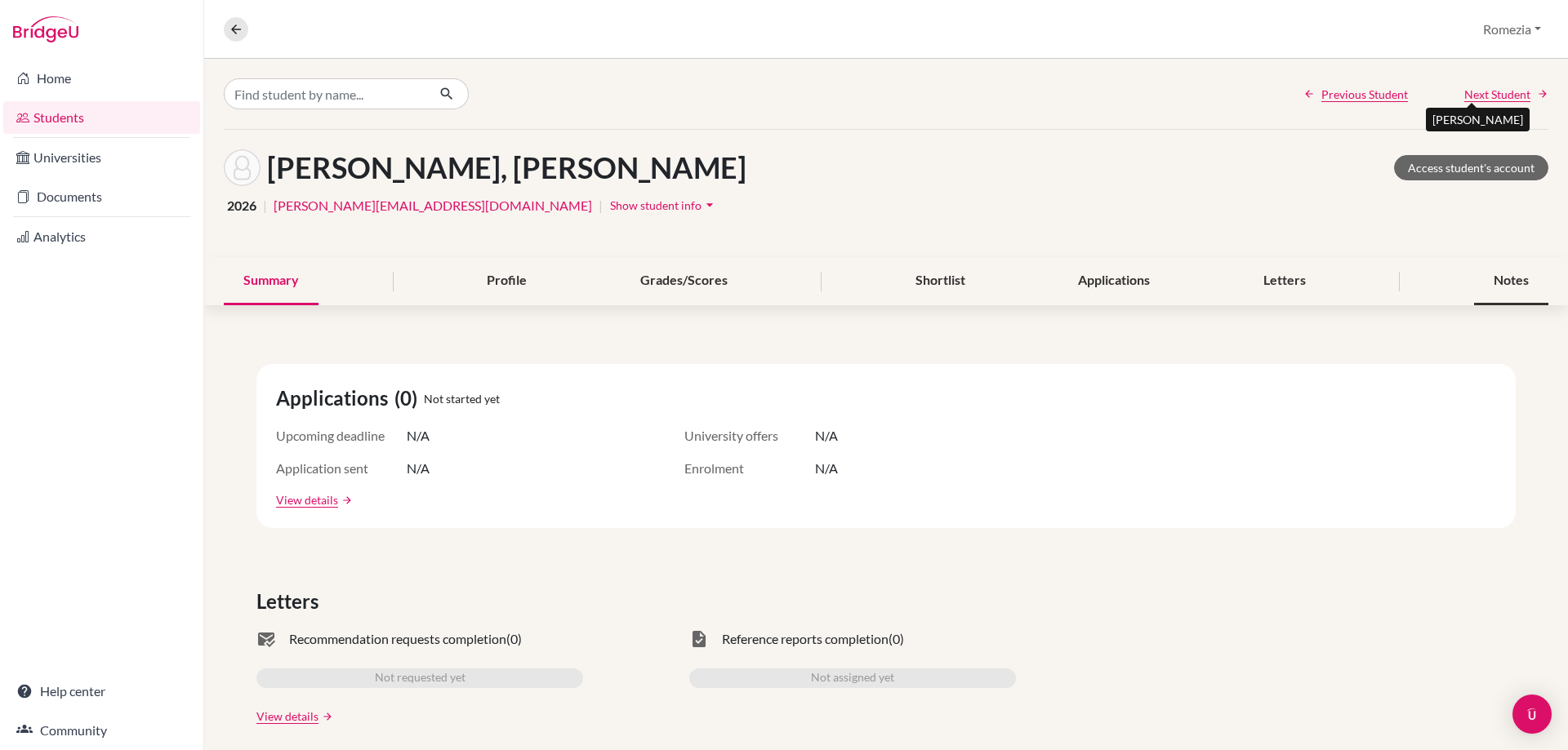
click at [1501, 287] on div "Notes" at bounding box center [1511, 281] width 74 height 48
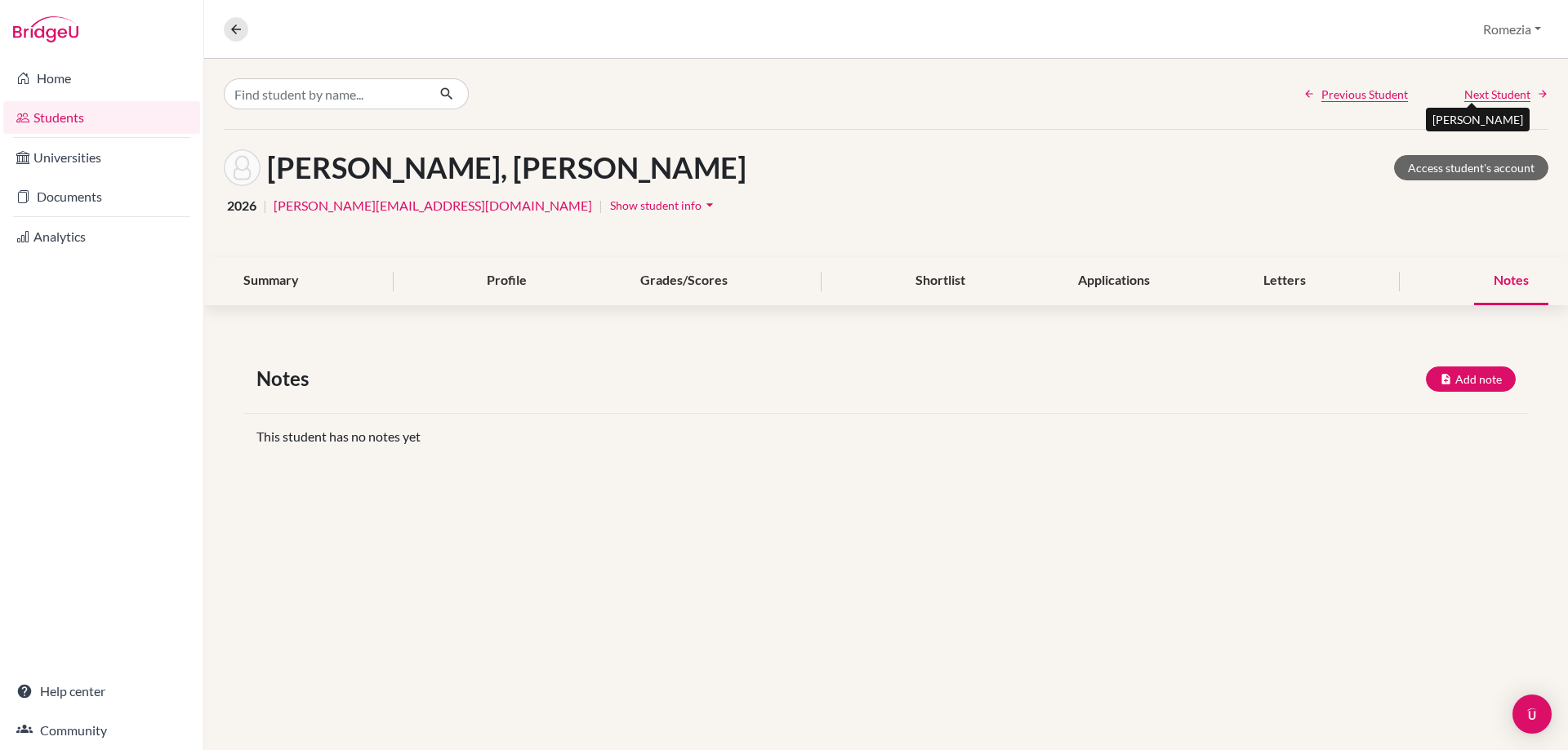
drag, startPoint x: 1524, startPoint y: 95, endPoint x: 1524, endPoint y: 149, distance: 54.0
click at [1524, 97] on span "Next Student" at bounding box center [1497, 94] width 66 height 17
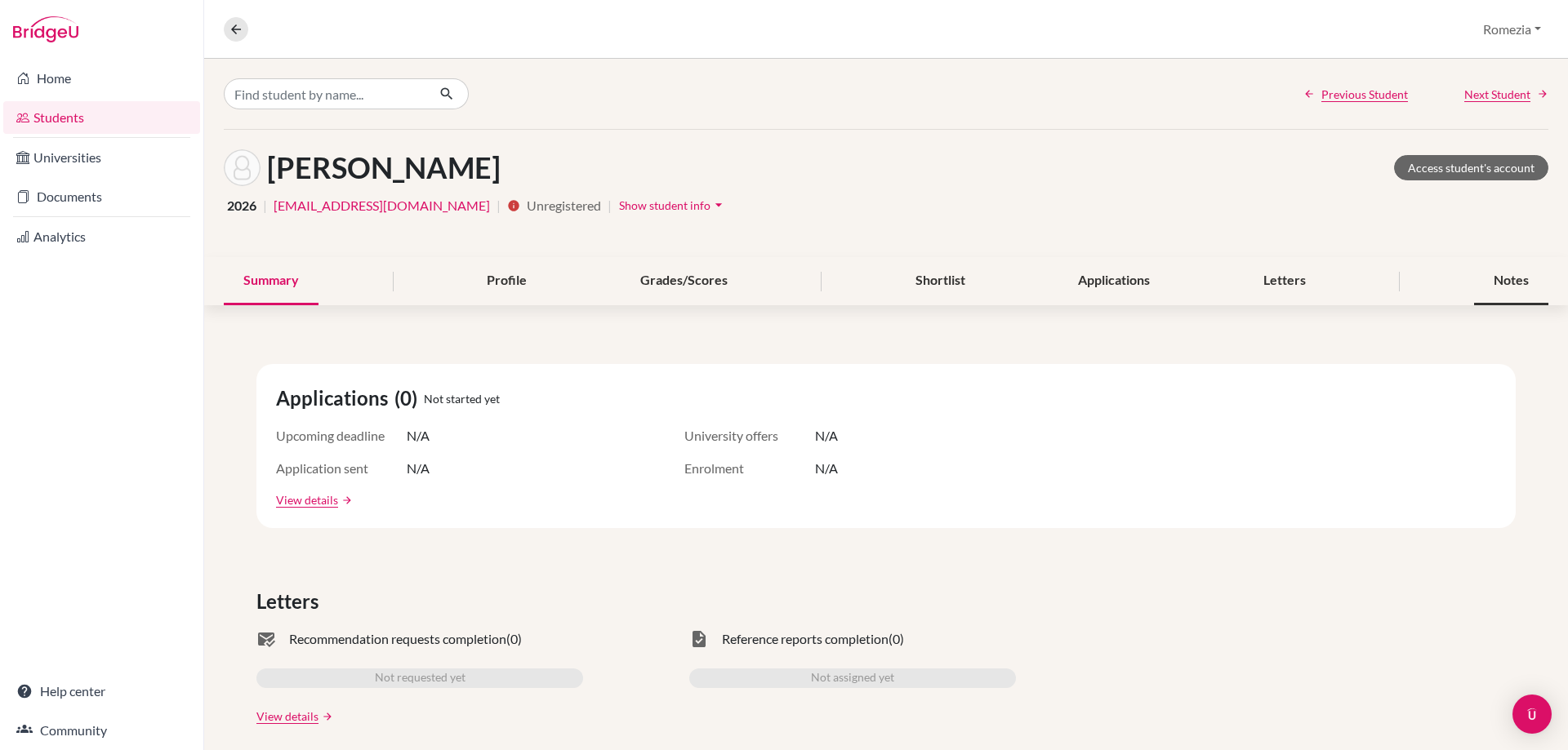
click at [1510, 277] on div "Notes" at bounding box center [1511, 281] width 74 height 48
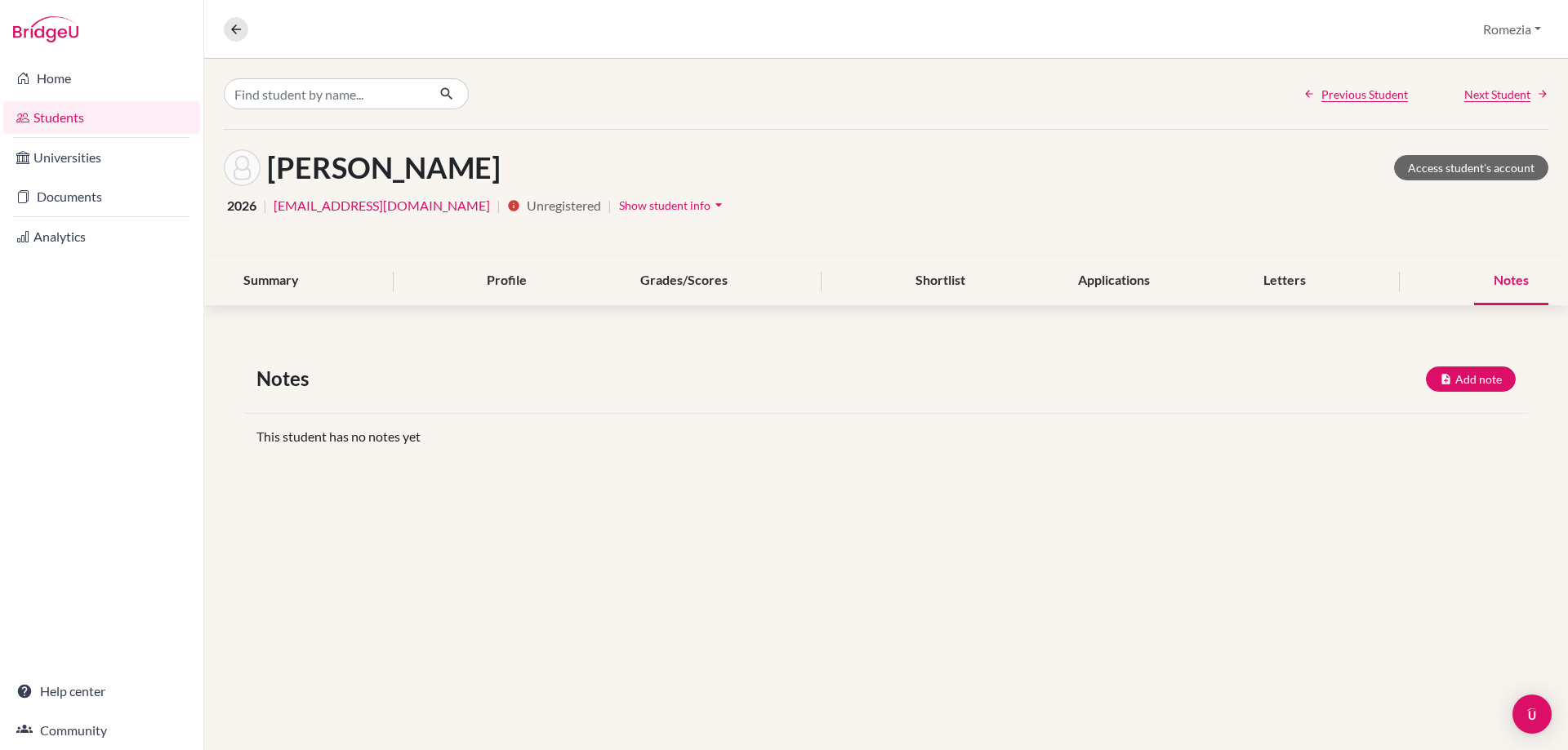
click at [1506, 84] on div "Previous Student Next Student" at bounding box center [886, 94] width 1364 height 71
click at [1509, 97] on span "Next Student" at bounding box center [1497, 94] width 66 height 17
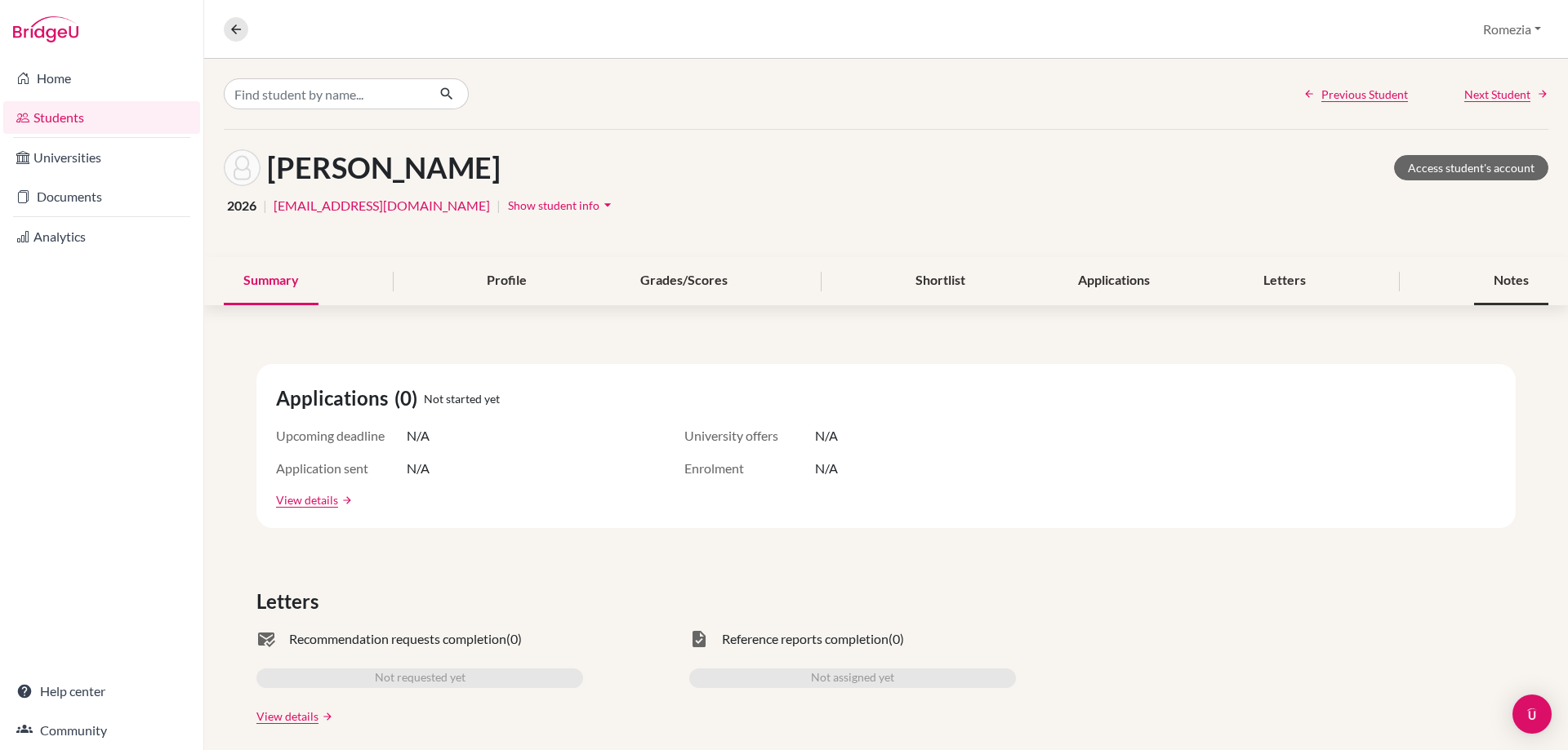
click at [1505, 277] on div "Notes" at bounding box center [1511, 281] width 74 height 48
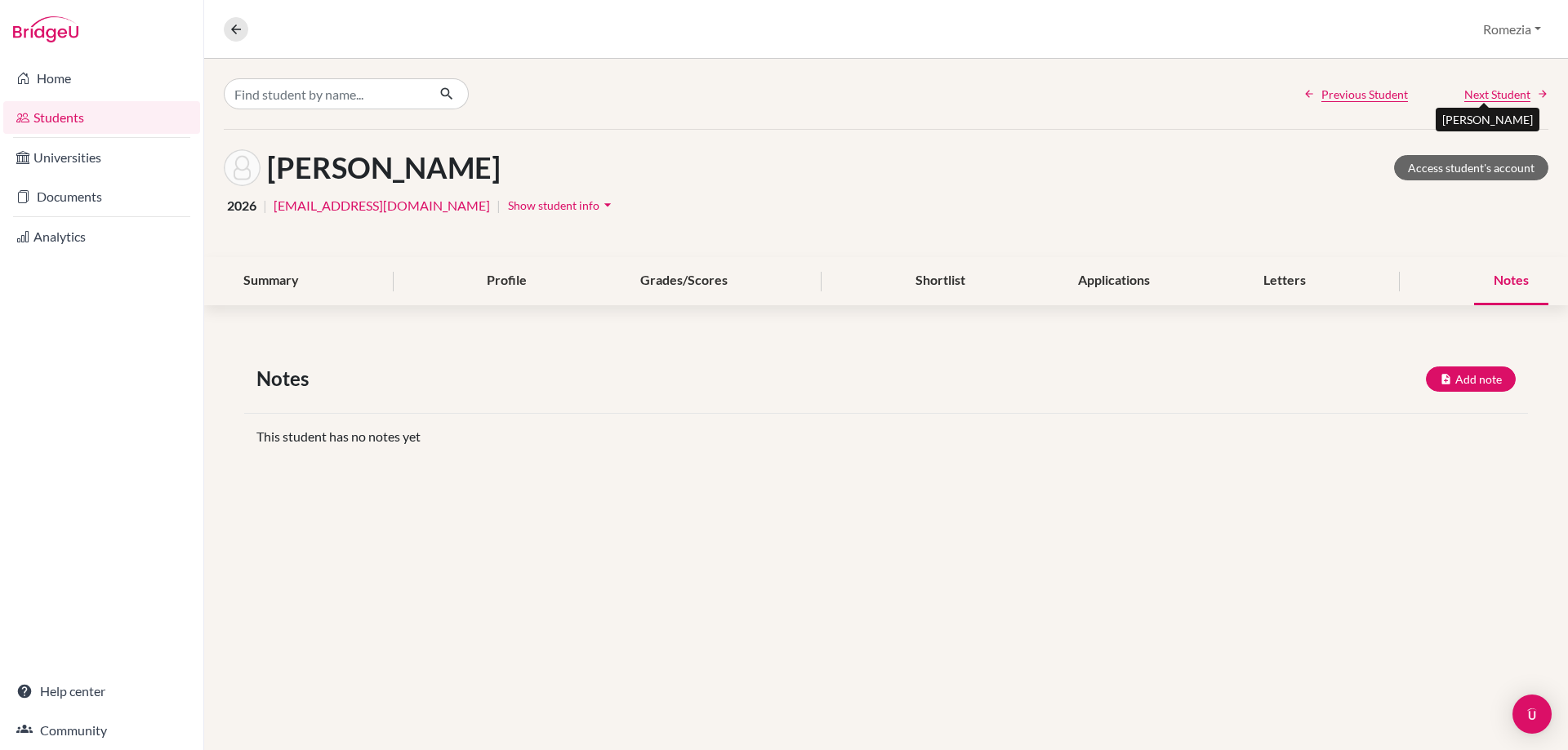
click at [1499, 92] on span "Next Student" at bounding box center [1497, 94] width 66 height 17
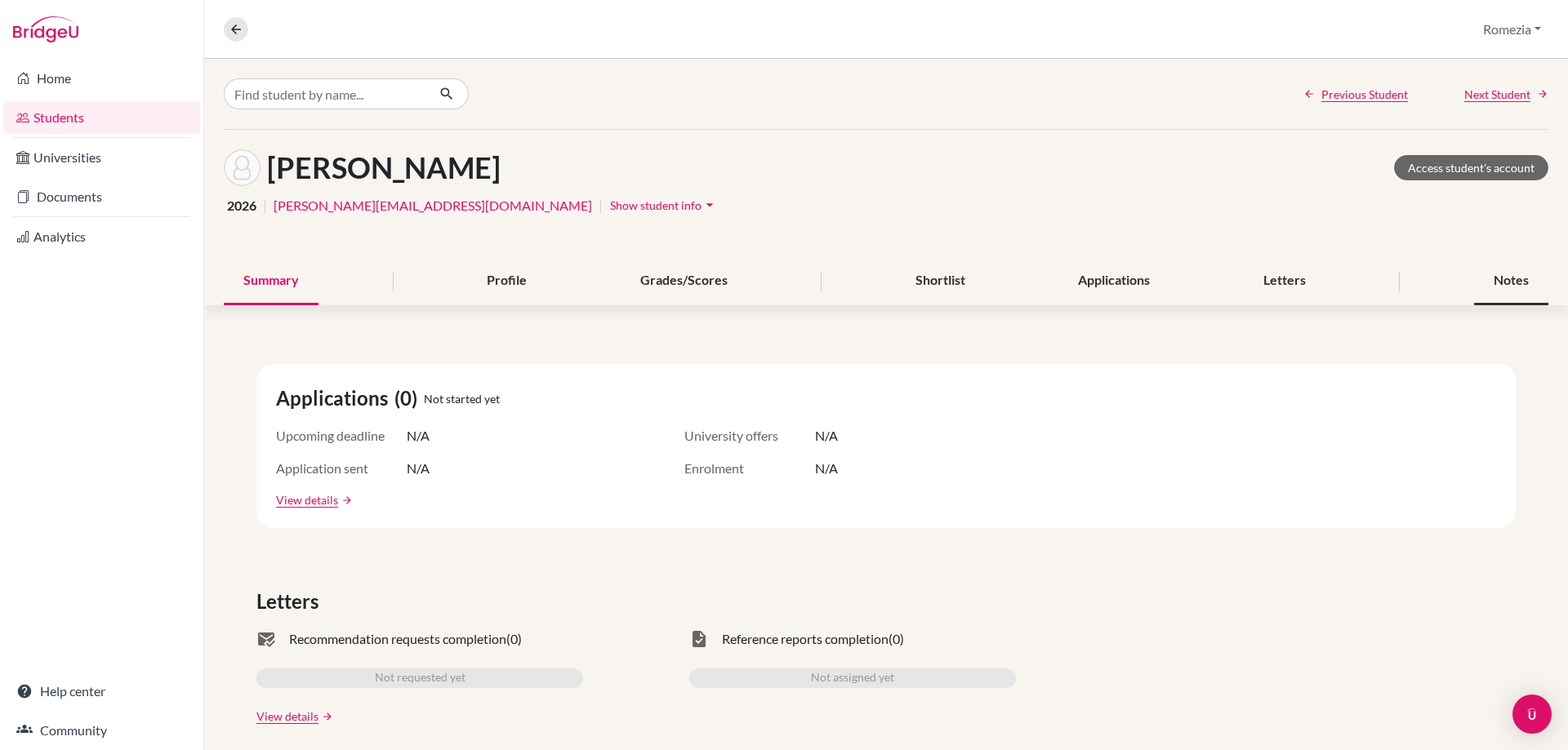
click at [1504, 277] on div "Notes" at bounding box center [1511, 281] width 74 height 48
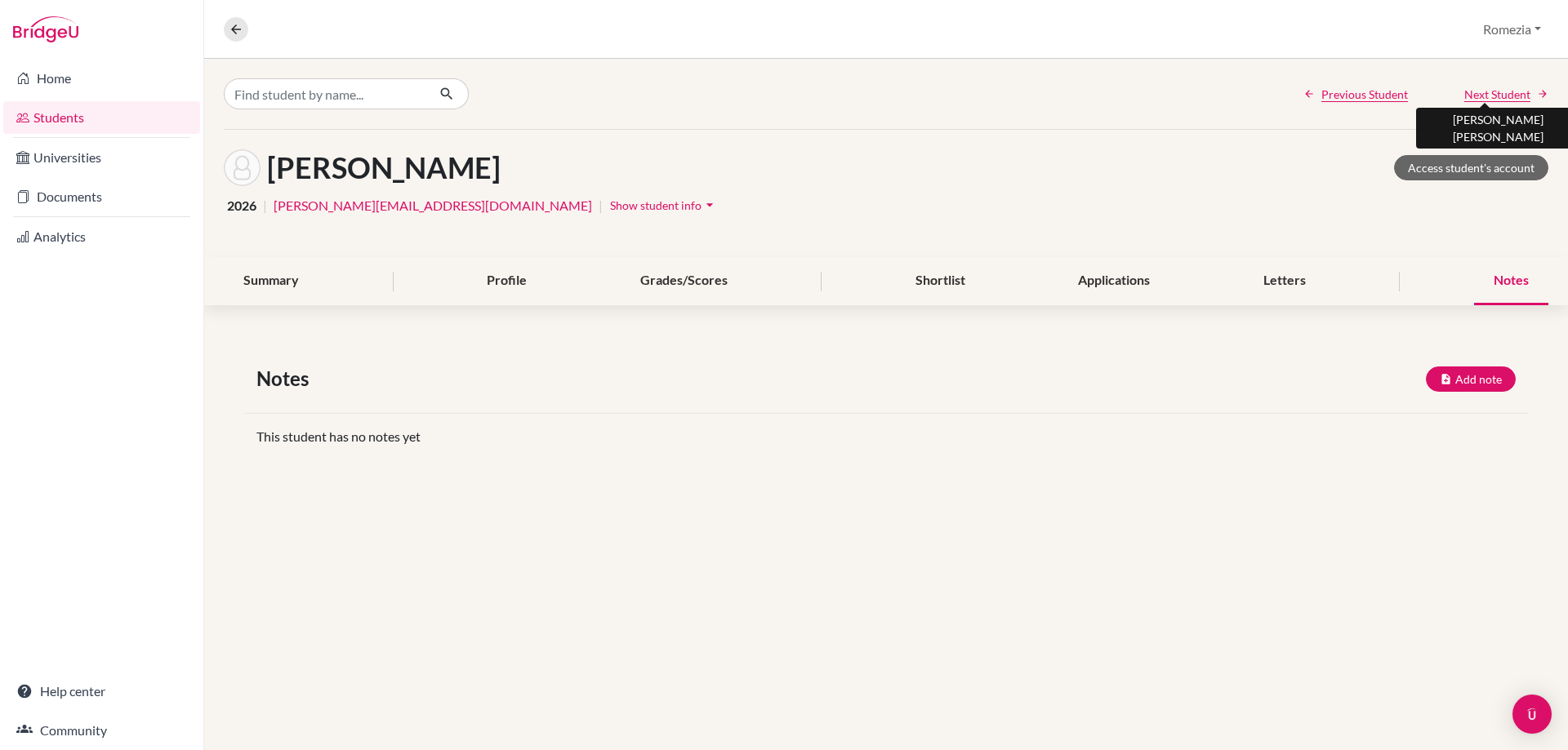
click at [1499, 100] on span "Next Student" at bounding box center [1497, 94] width 66 height 17
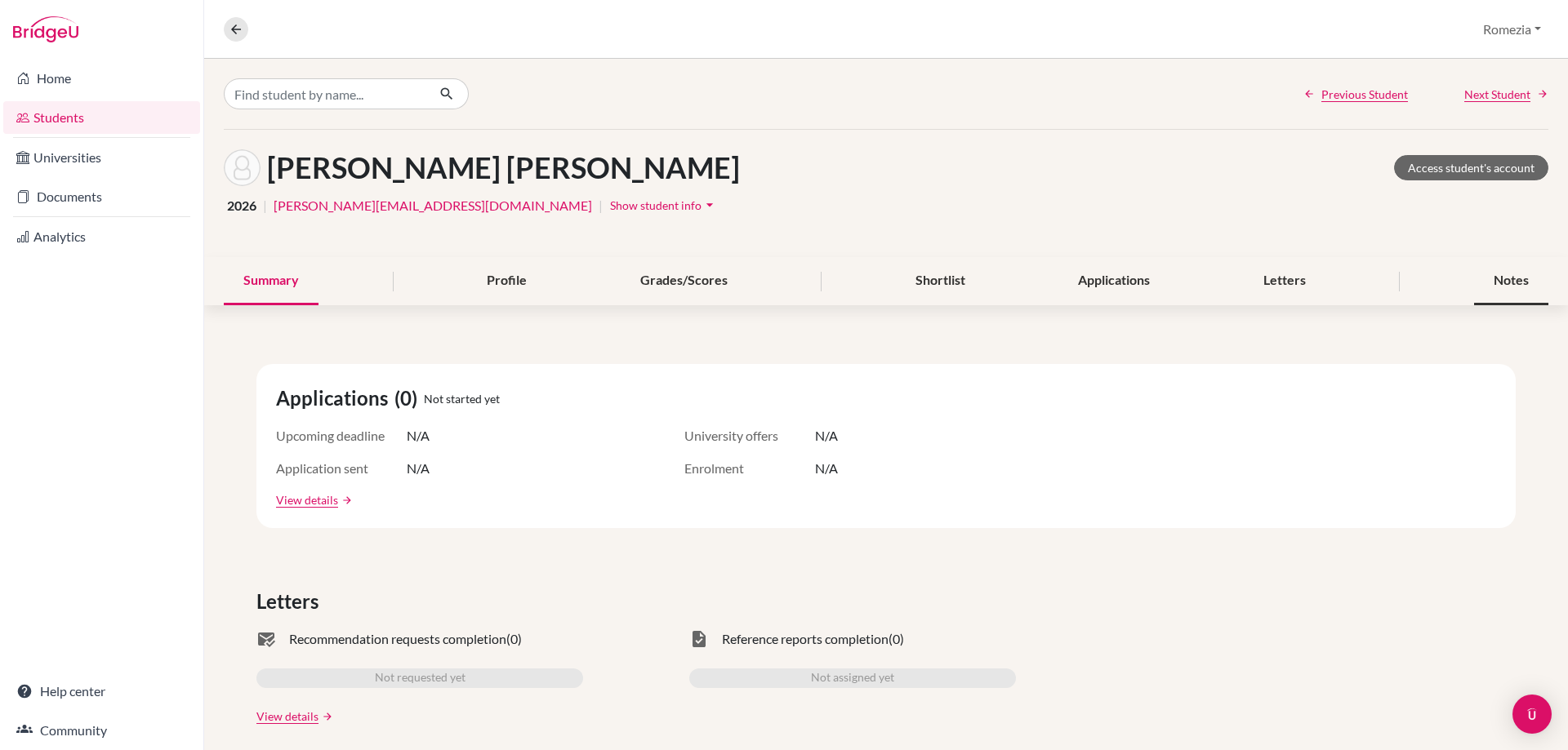
drag, startPoint x: 1505, startPoint y: 281, endPoint x: 1501, endPoint y: 248, distance: 33.2
click at [1505, 281] on div "Notes" at bounding box center [1511, 281] width 74 height 48
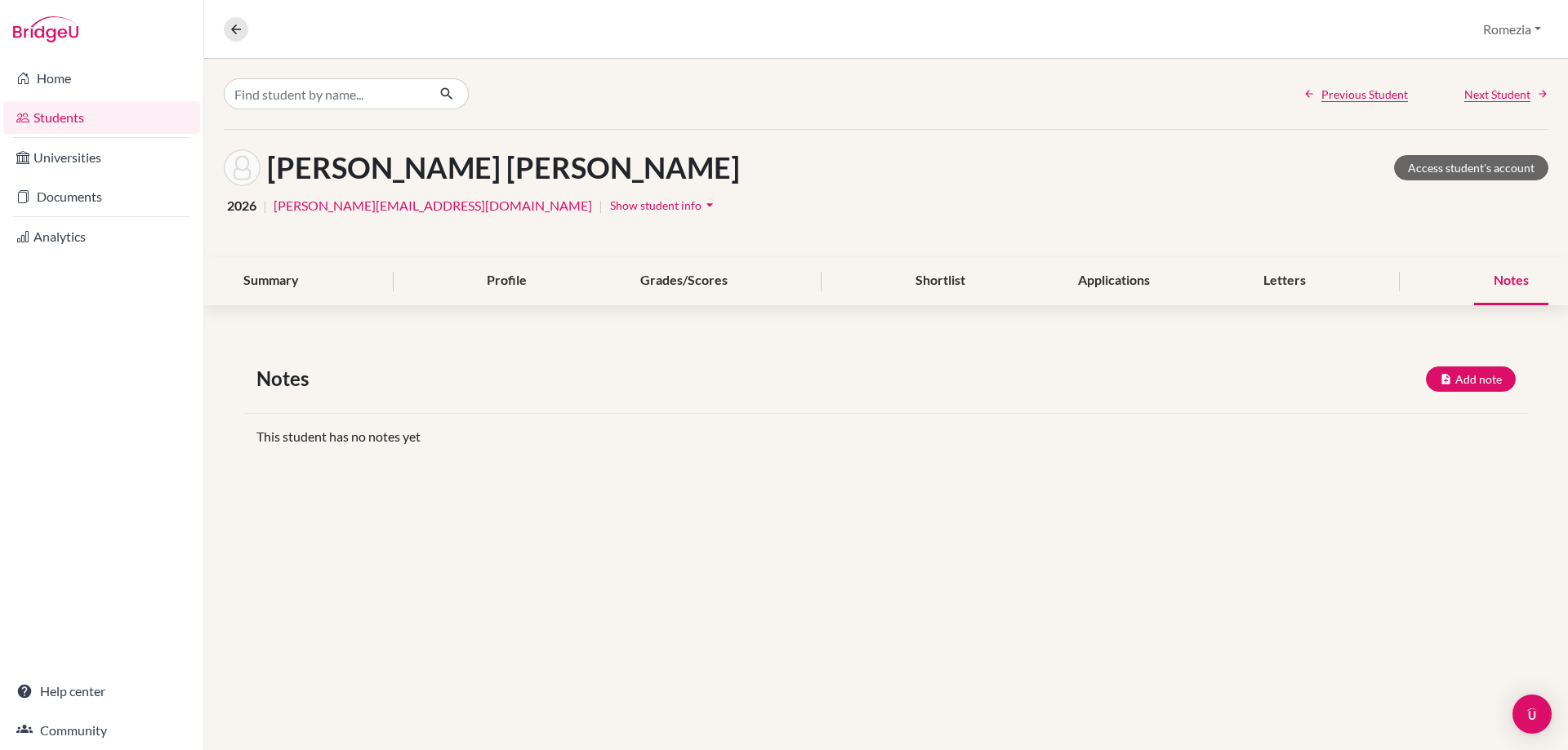
click at [1498, 114] on div "Previous Student Next Student" at bounding box center [886, 94] width 1364 height 71
click at [1501, 97] on span "Next Student" at bounding box center [1497, 94] width 66 height 17
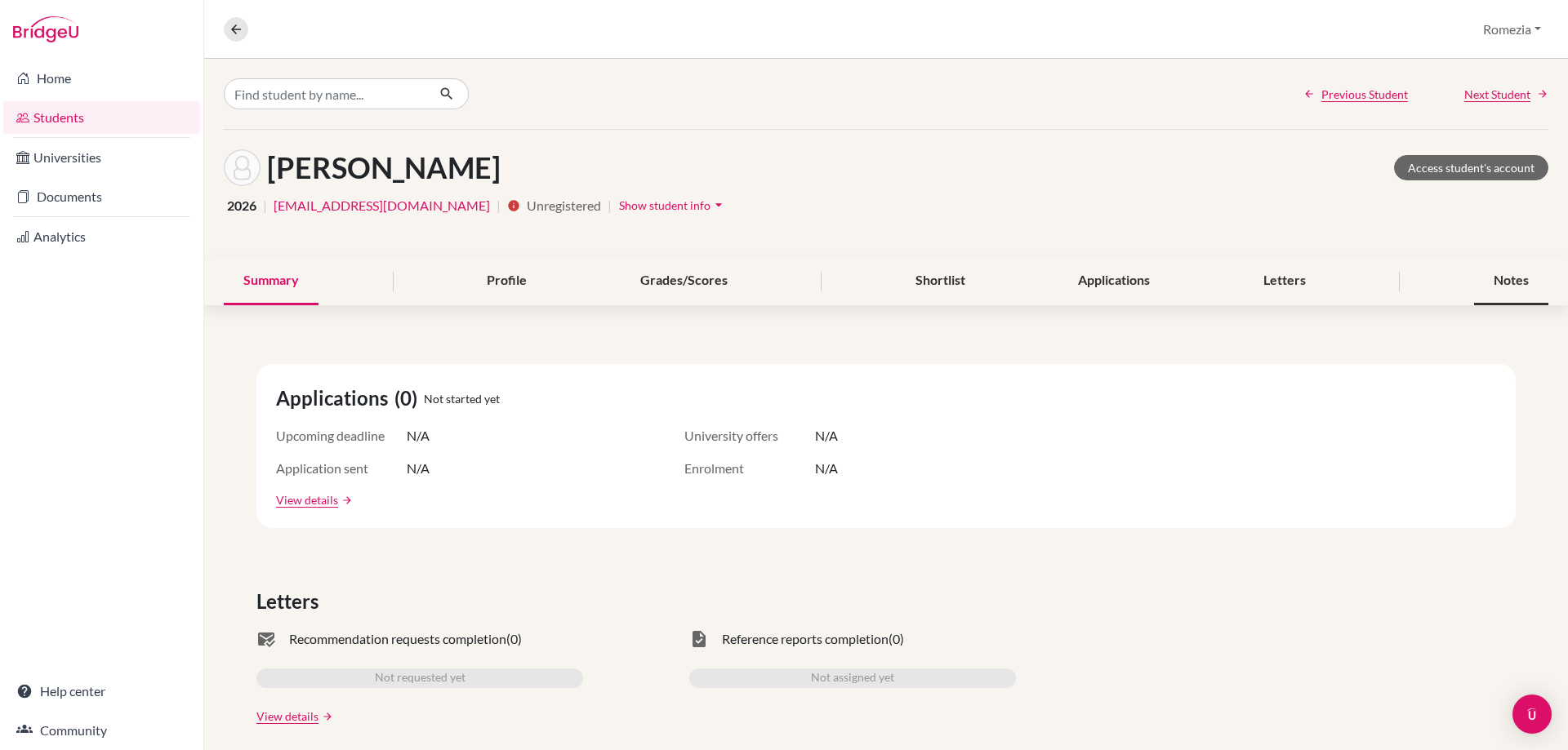
click at [1513, 284] on div "Notes" at bounding box center [1511, 281] width 74 height 48
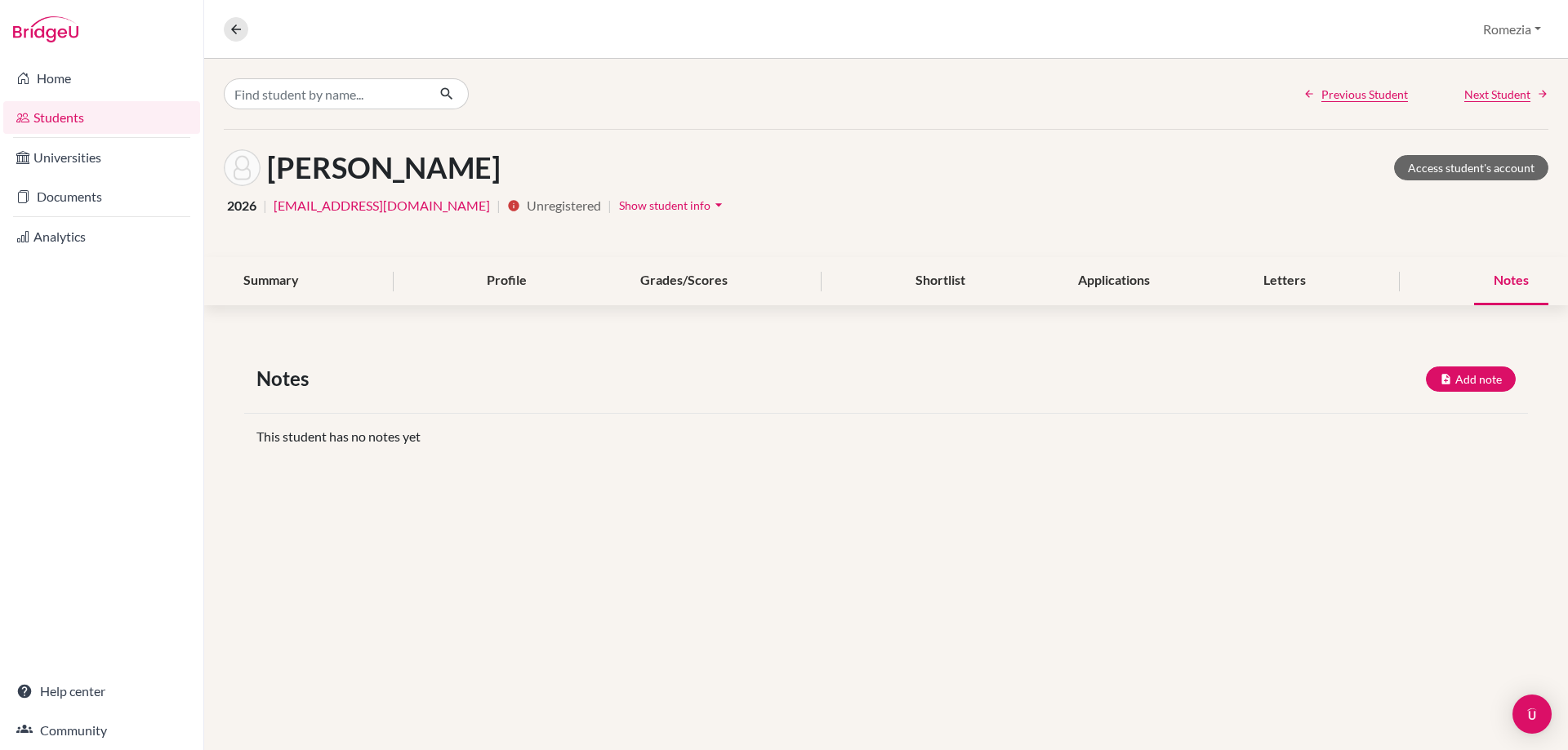
click at [1511, 278] on div "Notes" at bounding box center [1511, 281] width 74 height 48
click at [1510, 95] on span "Next Student" at bounding box center [1497, 94] width 66 height 17
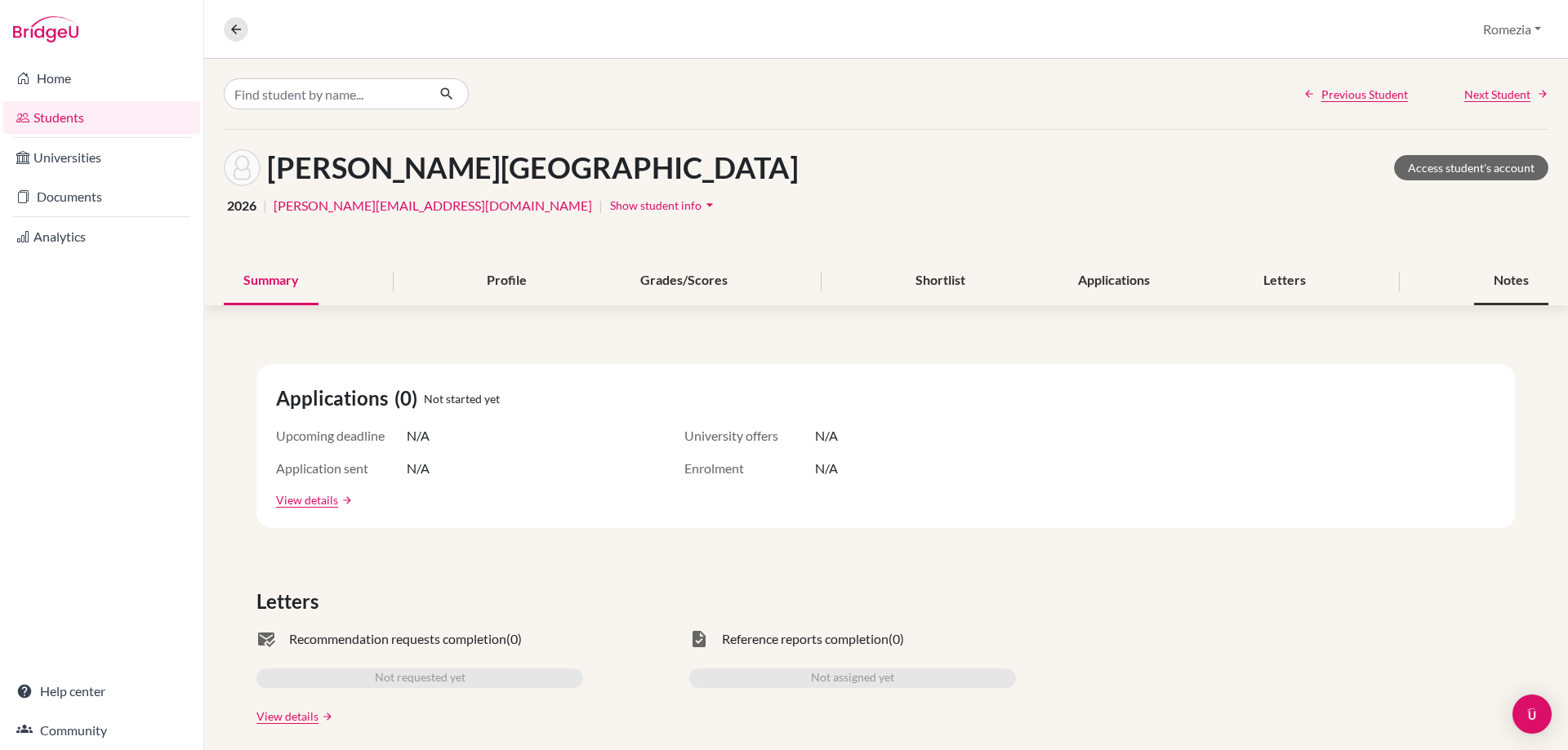
click at [1506, 286] on div "Notes" at bounding box center [1511, 281] width 74 height 48
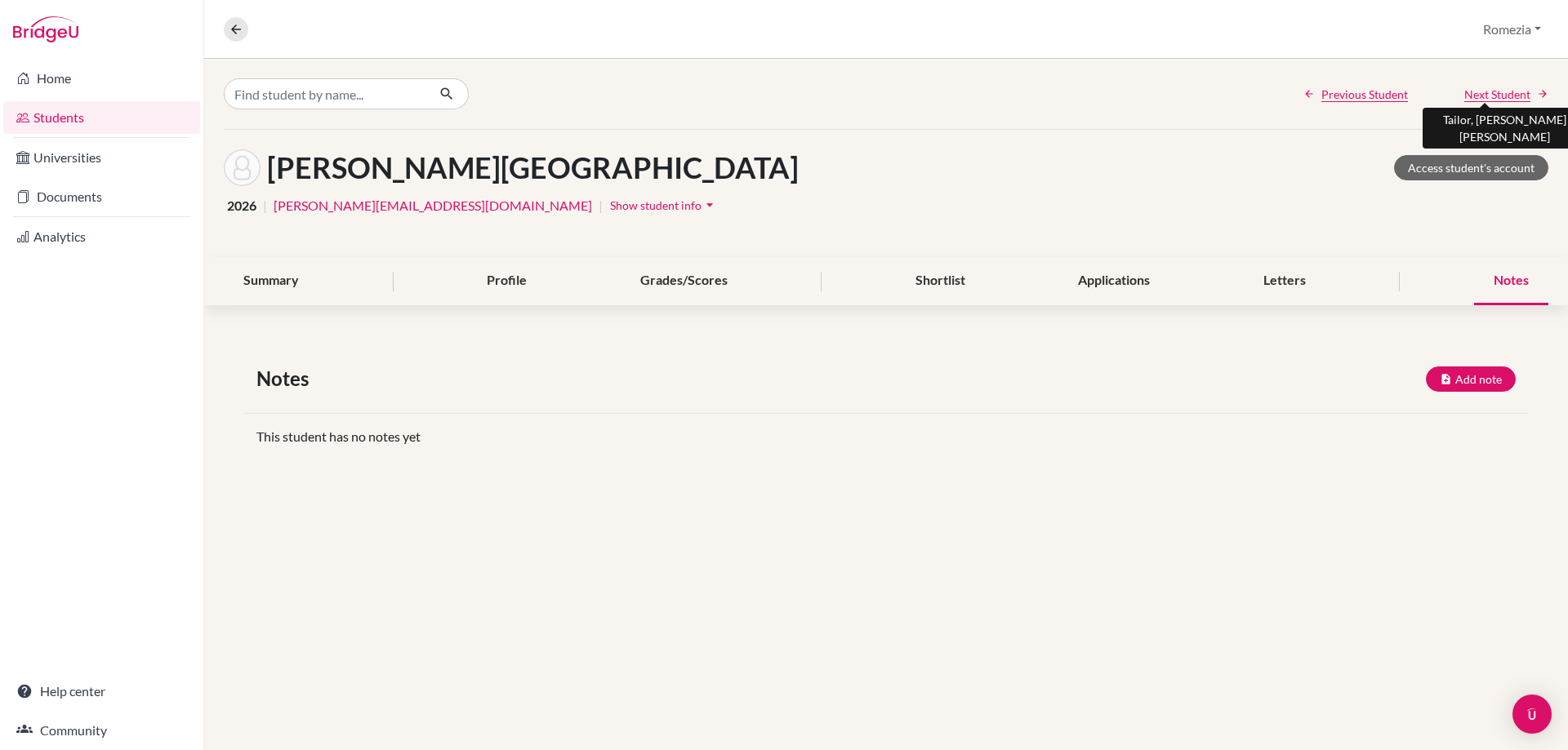
click at [1502, 98] on span "Next Student" at bounding box center [1497, 94] width 66 height 17
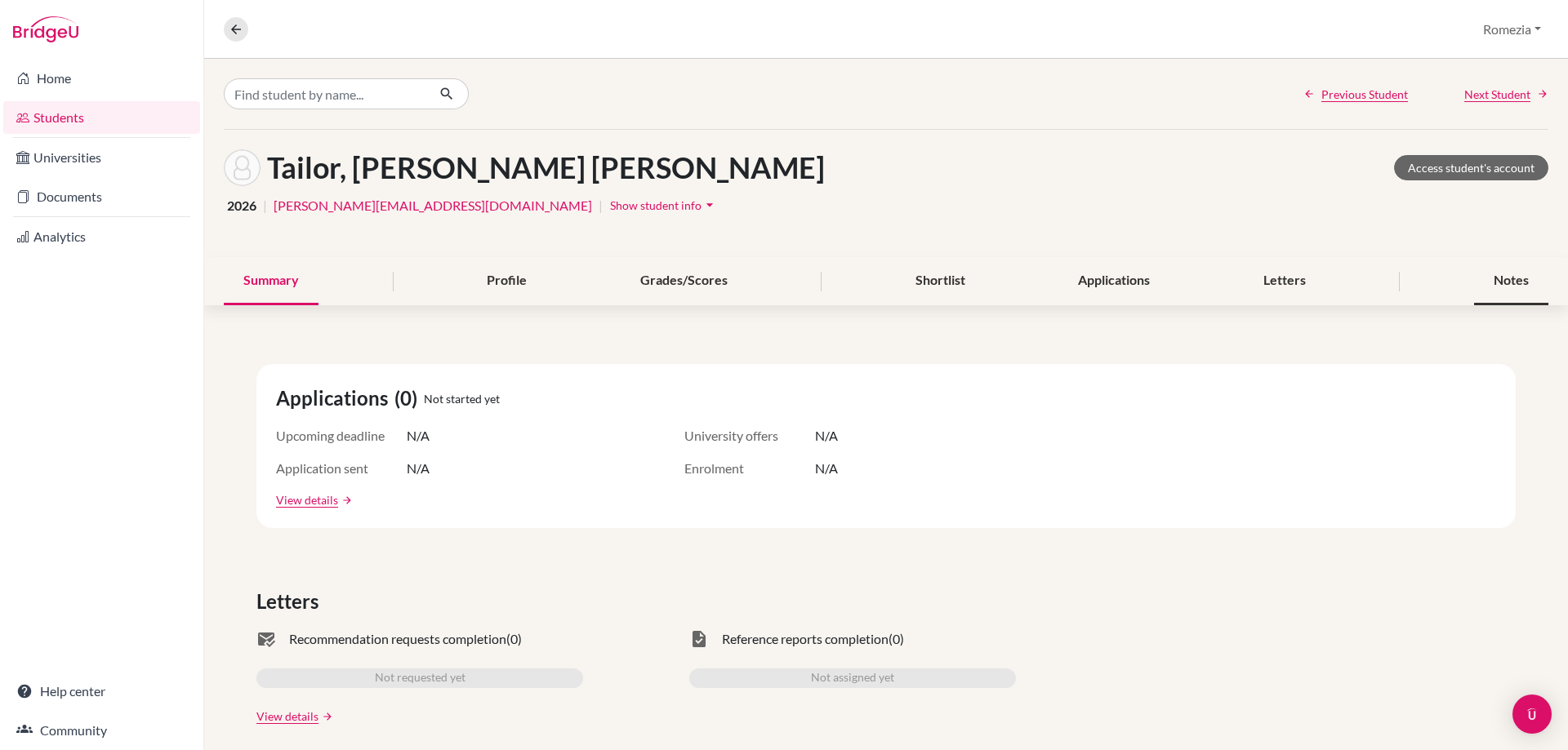
click at [1497, 279] on div "Notes" at bounding box center [1511, 281] width 74 height 48
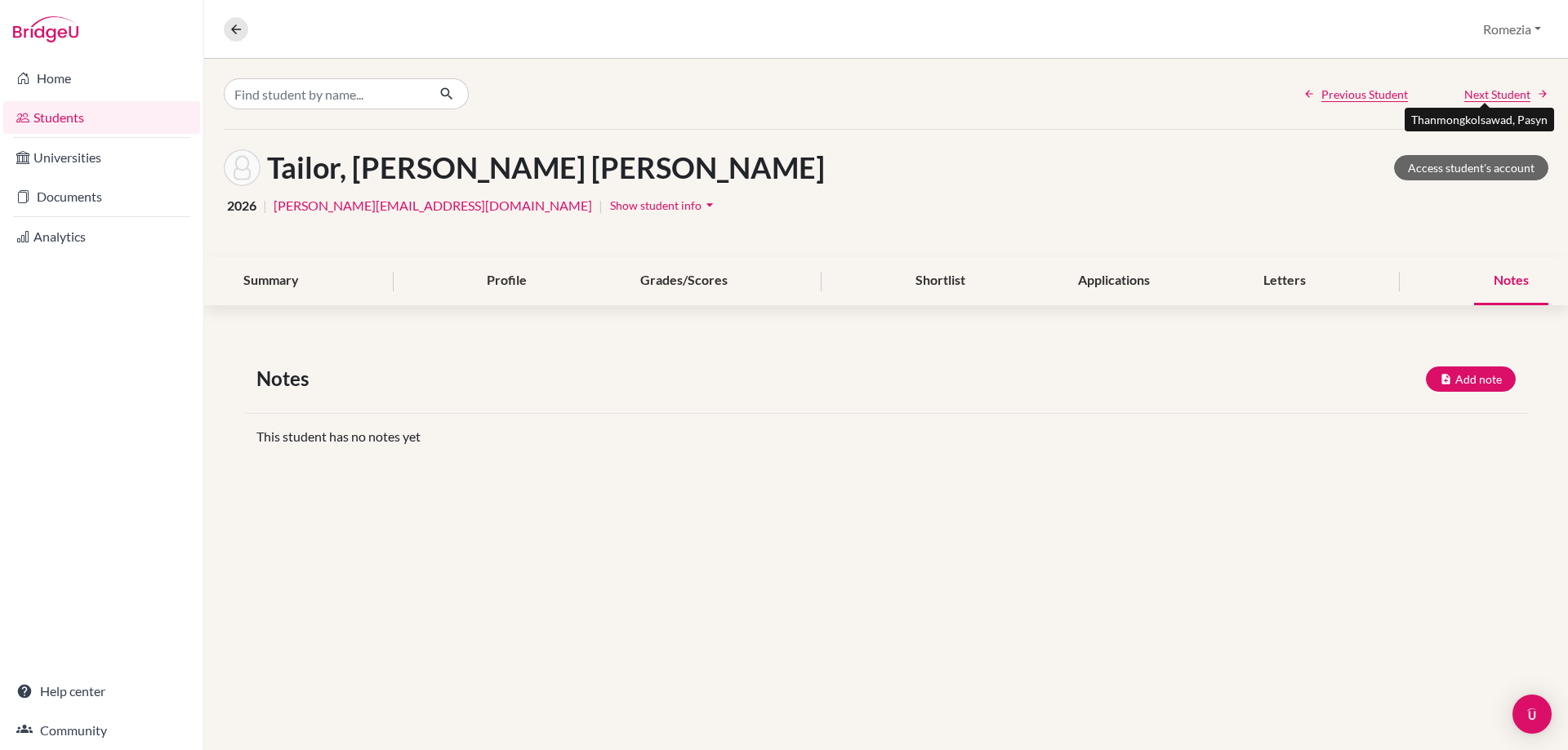
drag, startPoint x: 1496, startPoint y: 91, endPoint x: 1499, endPoint y: 117, distance: 26.2
click at [1496, 92] on span "Next Student" at bounding box center [1497, 94] width 66 height 17
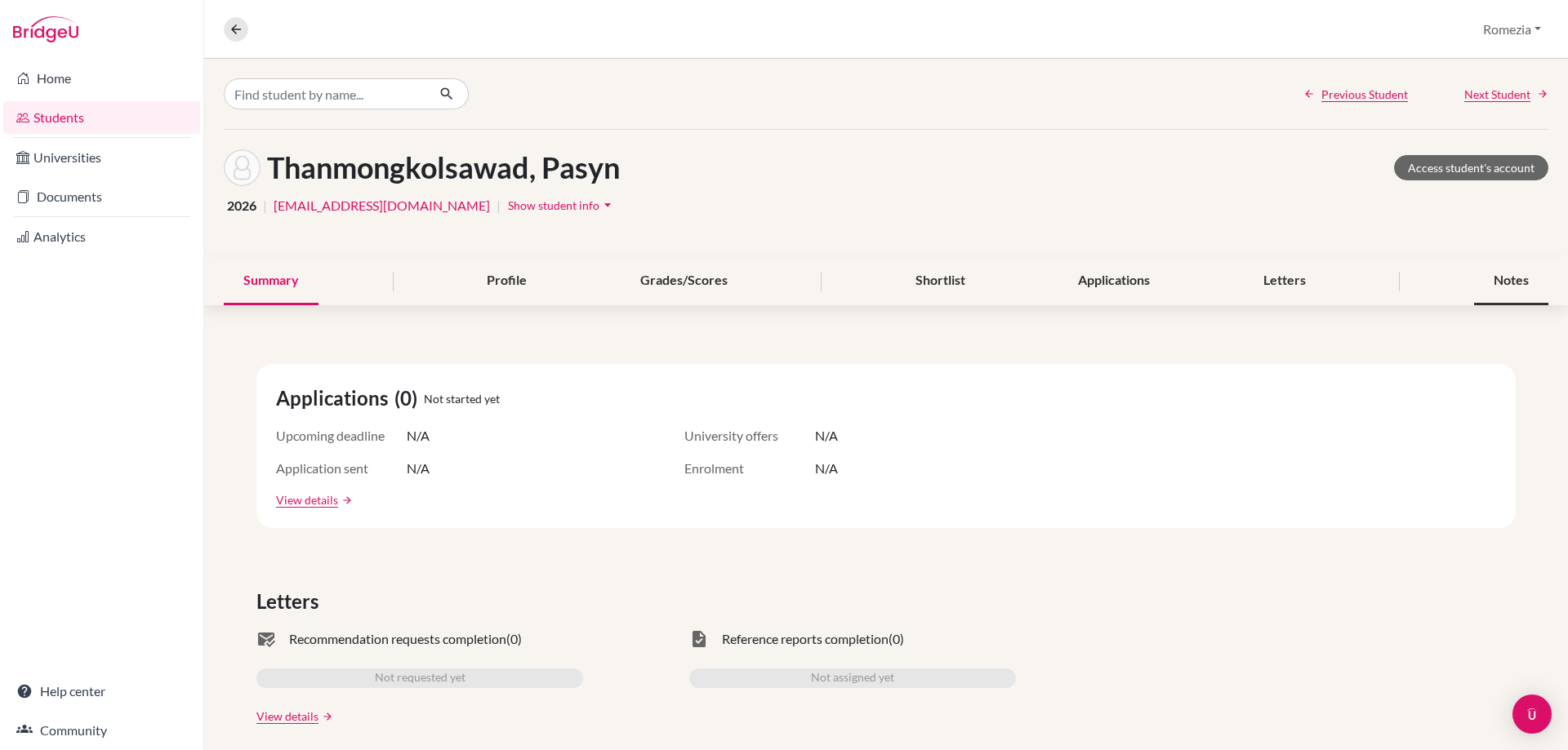
click at [1503, 282] on div "Notes" at bounding box center [1511, 281] width 74 height 48
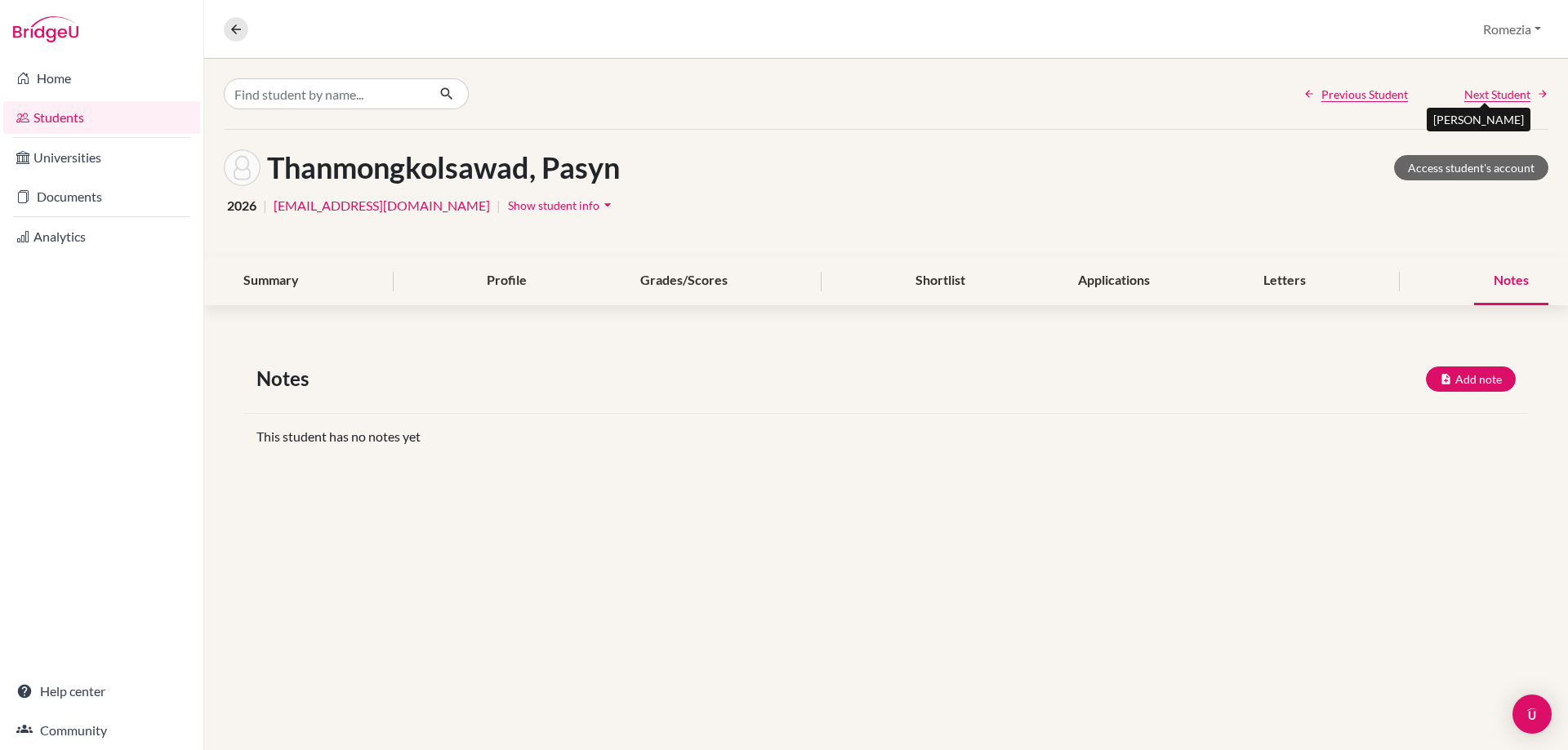
click at [1486, 92] on span "Next Student" at bounding box center [1497, 94] width 66 height 17
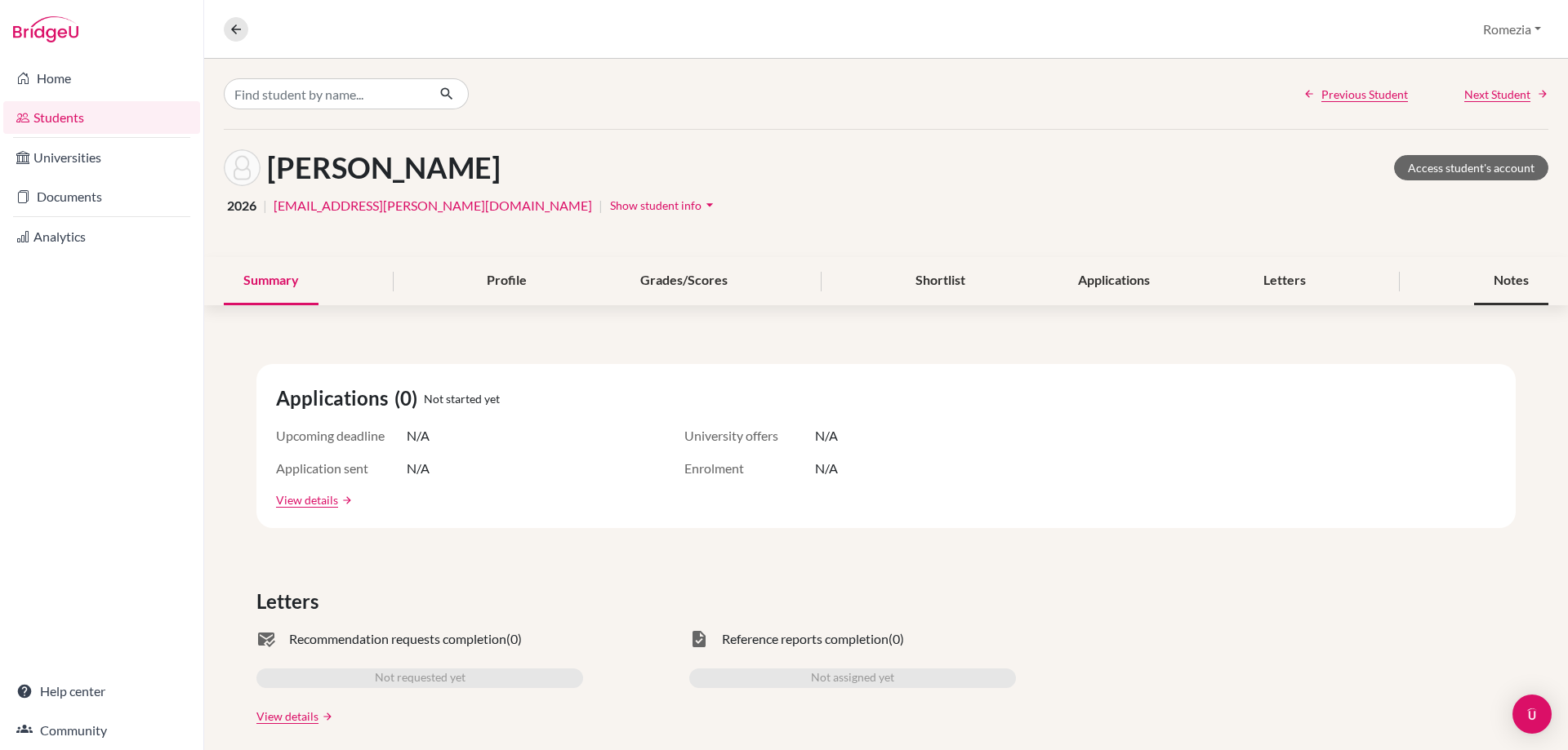
click at [1493, 287] on div "Notes" at bounding box center [1511, 281] width 74 height 48
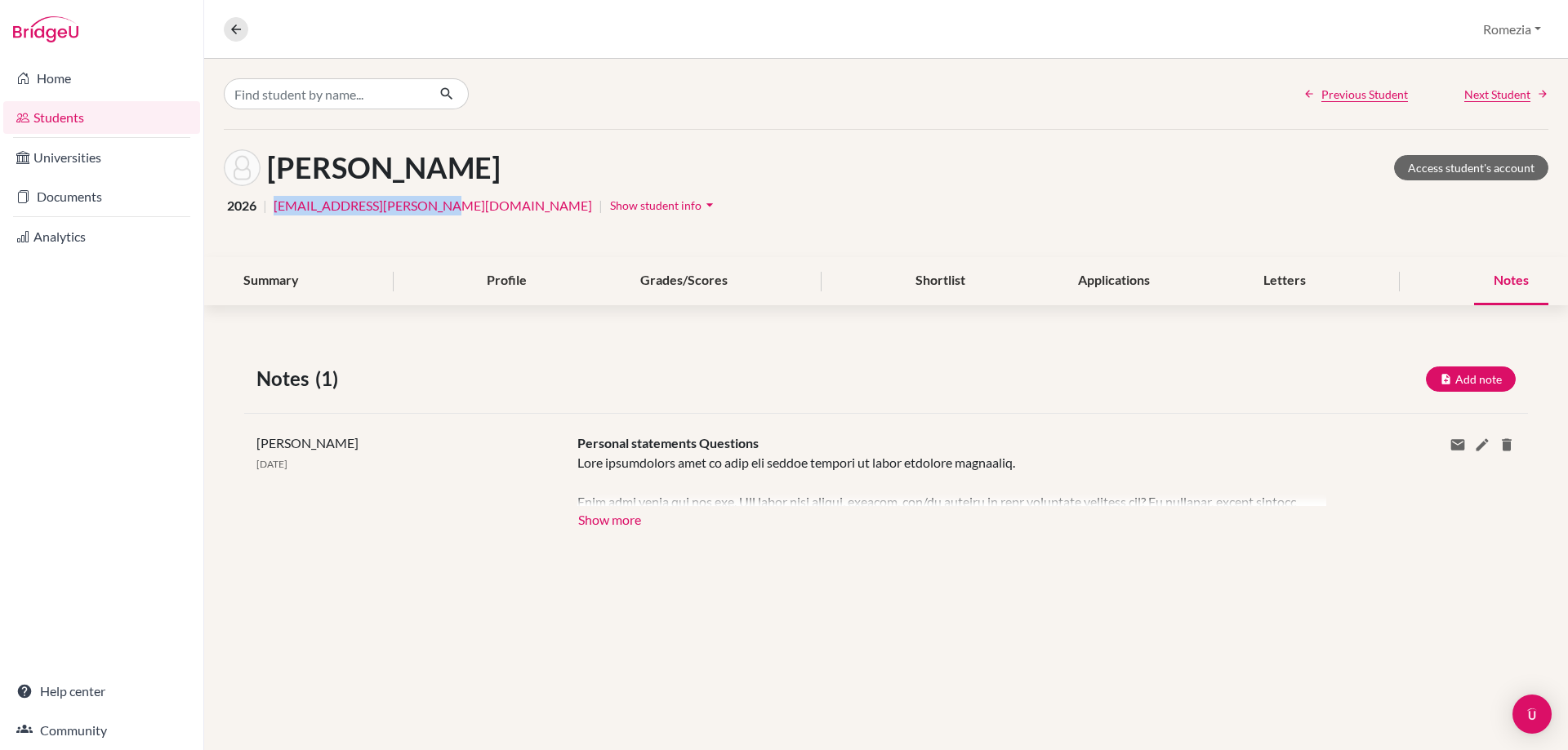
drag, startPoint x: 272, startPoint y: 219, endPoint x: 412, endPoint y: 217, distance: 140.0
click at [412, 217] on div "[PERSON_NAME] Access student's account 2026 | [EMAIL_ADDRESS][PERSON_NAME][DOMA…" at bounding box center [886, 194] width 1364 height 128
copy link "[EMAIL_ADDRESS][PERSON_NAME][DOMAIN_NAME]"
click at [1453, 448] on icon at bounding box center [1457, 444] width 16 height 16
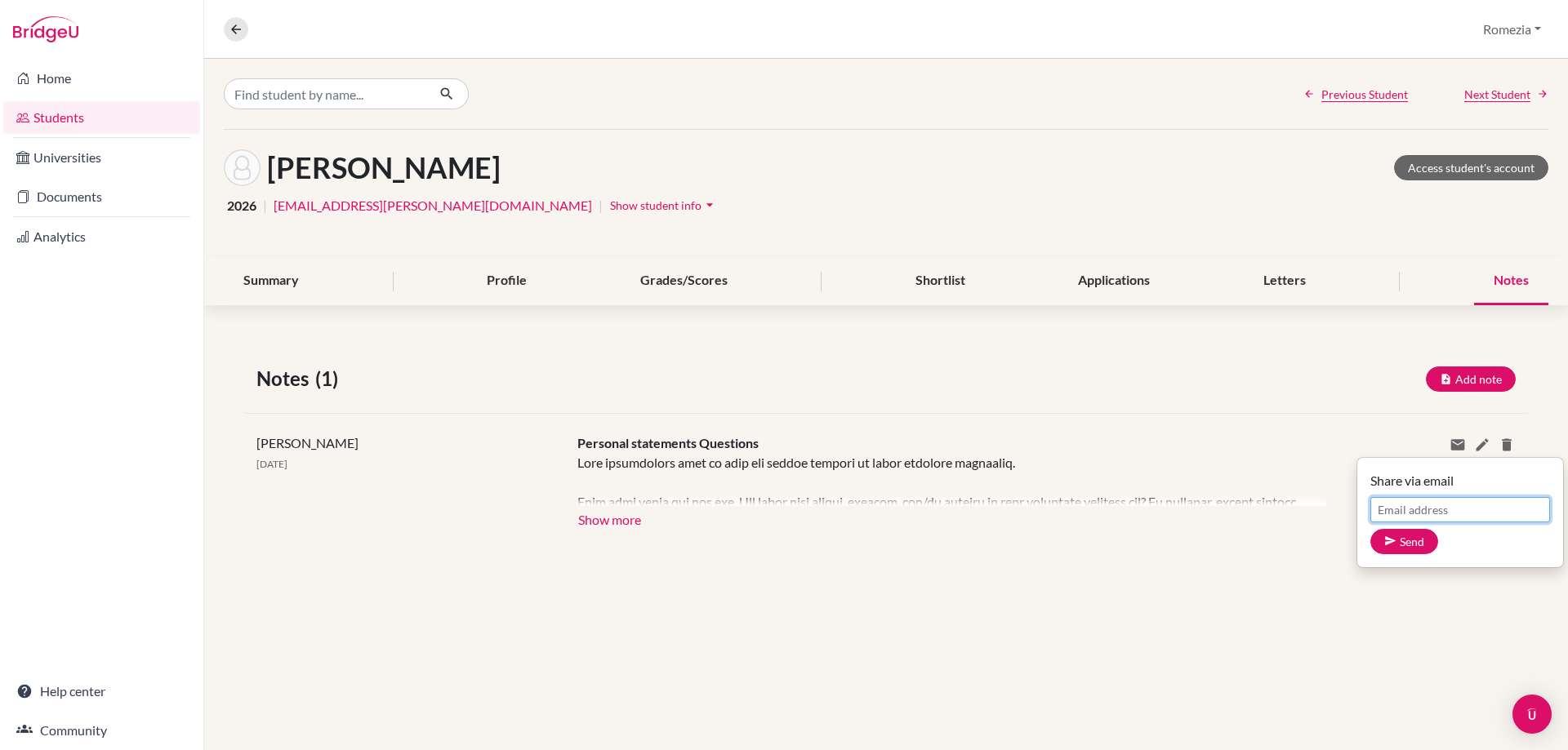
click at [1422, 509] on input "Email address" at bounding box center [1460, 510] width 180 height 25
paste input "[EMAIL_ADDRESS][PERSON_NAME][DOMAIN_NAME]"
type input "[EMAIL_ADDRESS][PERSON_NAME][DOMAIN_NAME]"
click at [1422, 540] on button "Send" at bounding box center [1404, 542] width 68 height 25
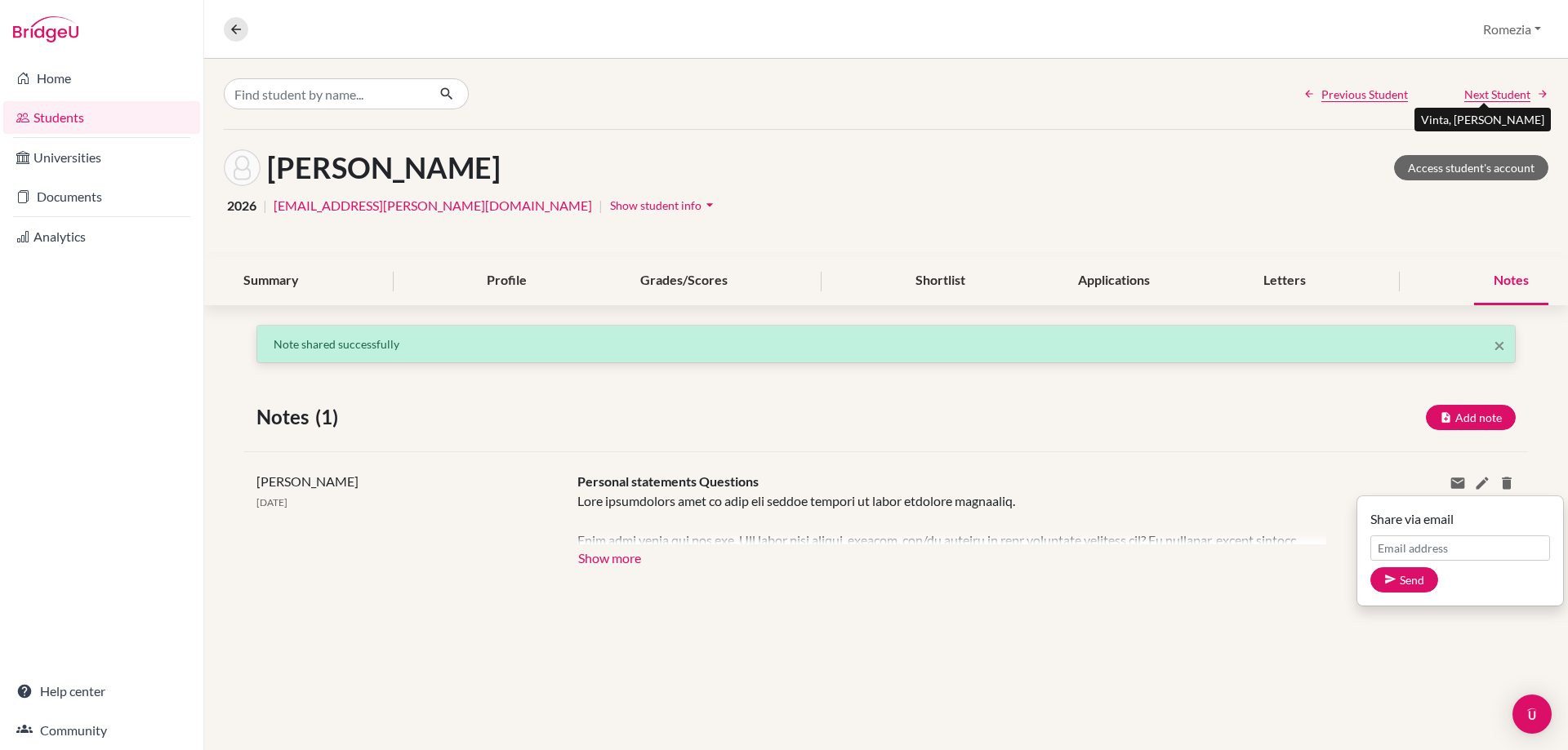
click at [1513, 95] on span "Next Student" at bounding box center [1497, 94] width 66 height 17
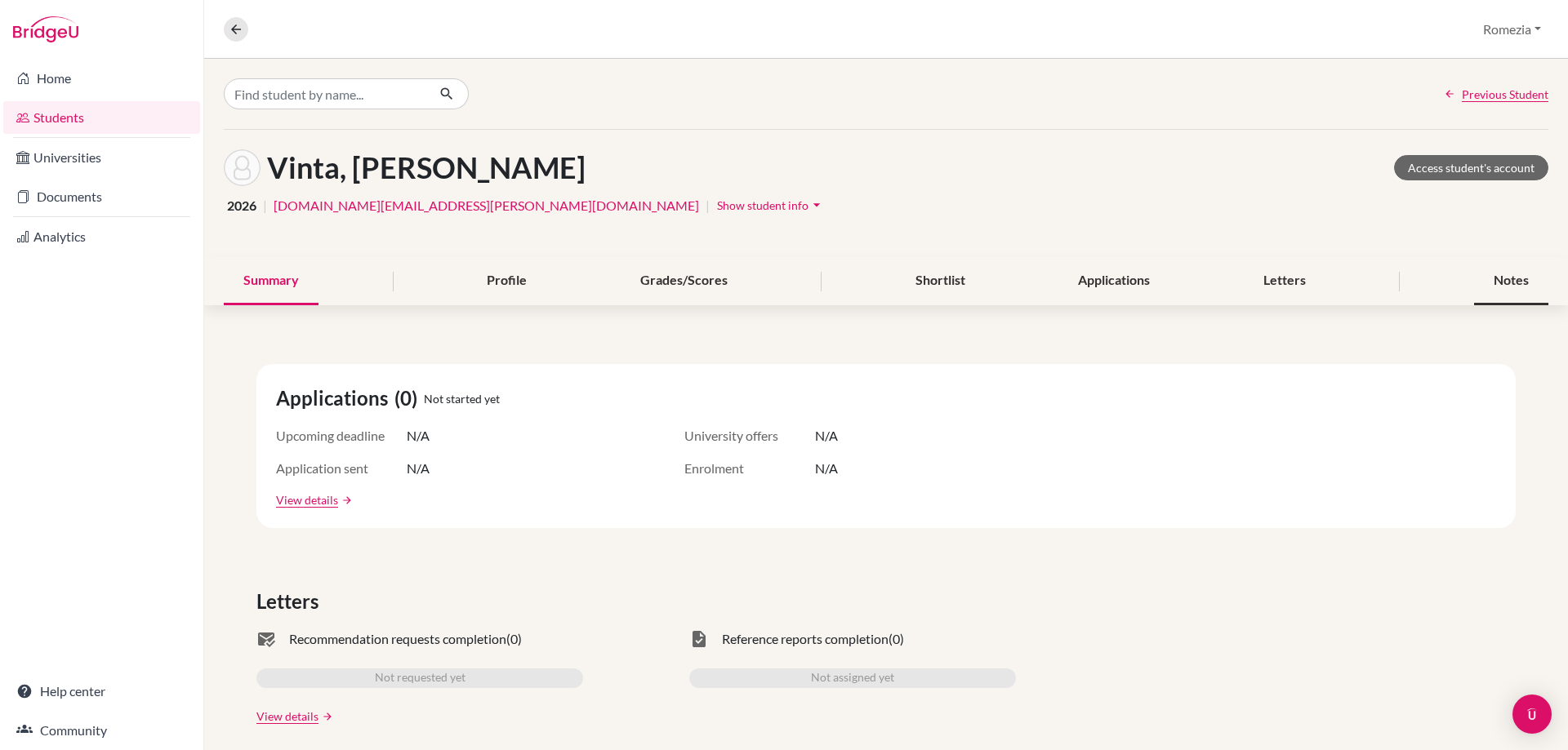
click at [1501, 275] on div "Notes" at bounding box center [1511, 281] width 74 height 48
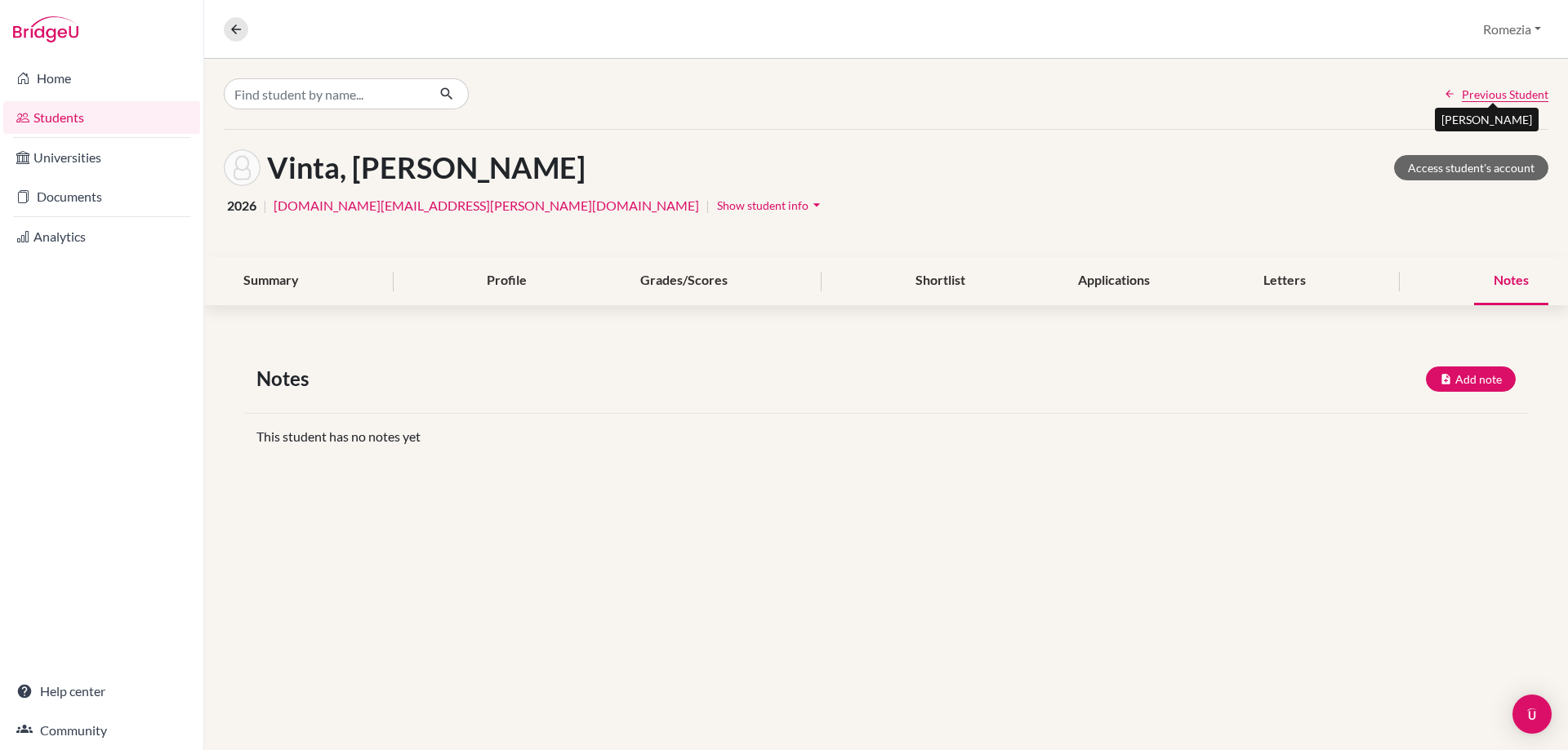
click at [1500, 98] on span "Previous Student" at bounding box center [1505, 94] width 87 height 17
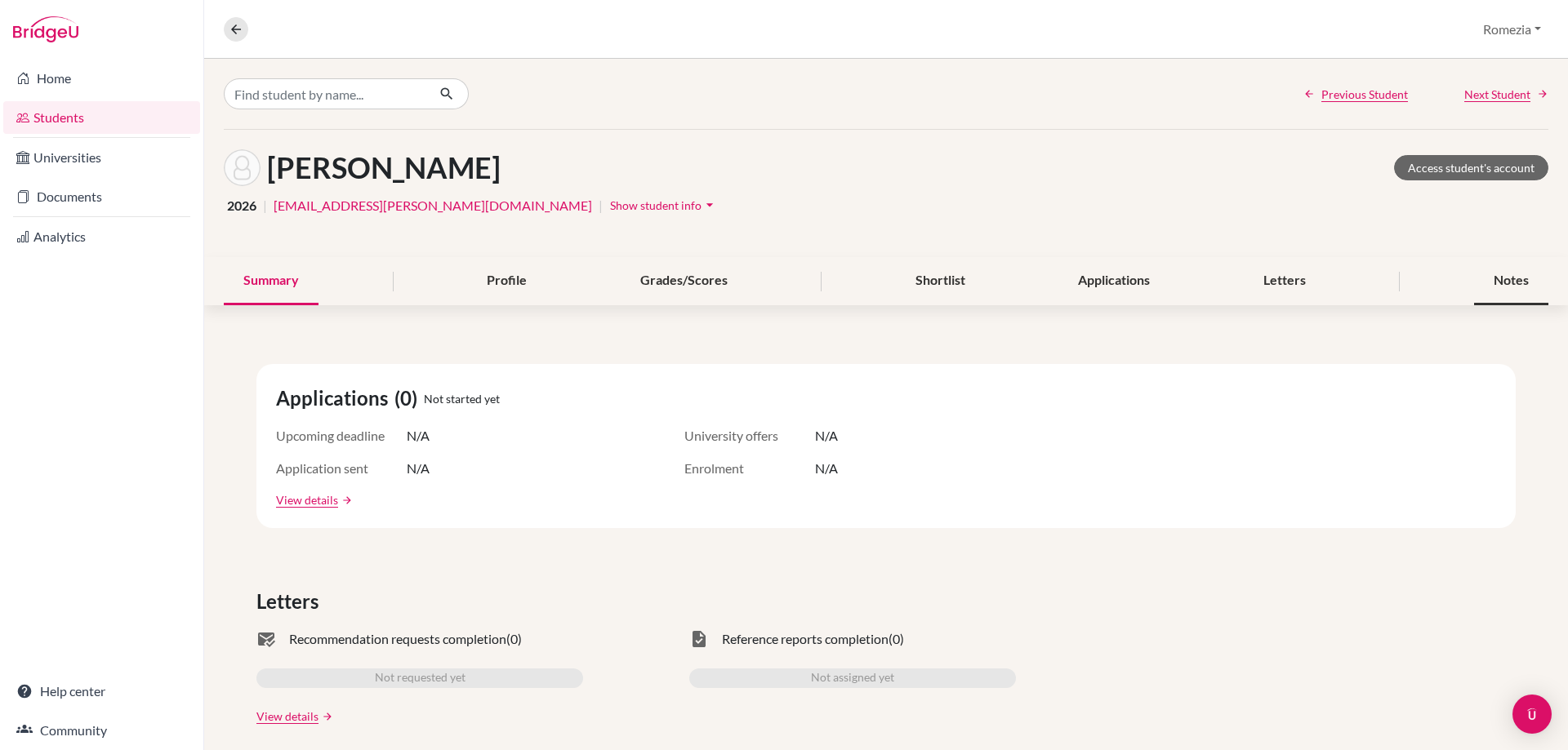
click at [1506, 282] on div "Notes" at bounding box center [1511, 281] width 74 height 48
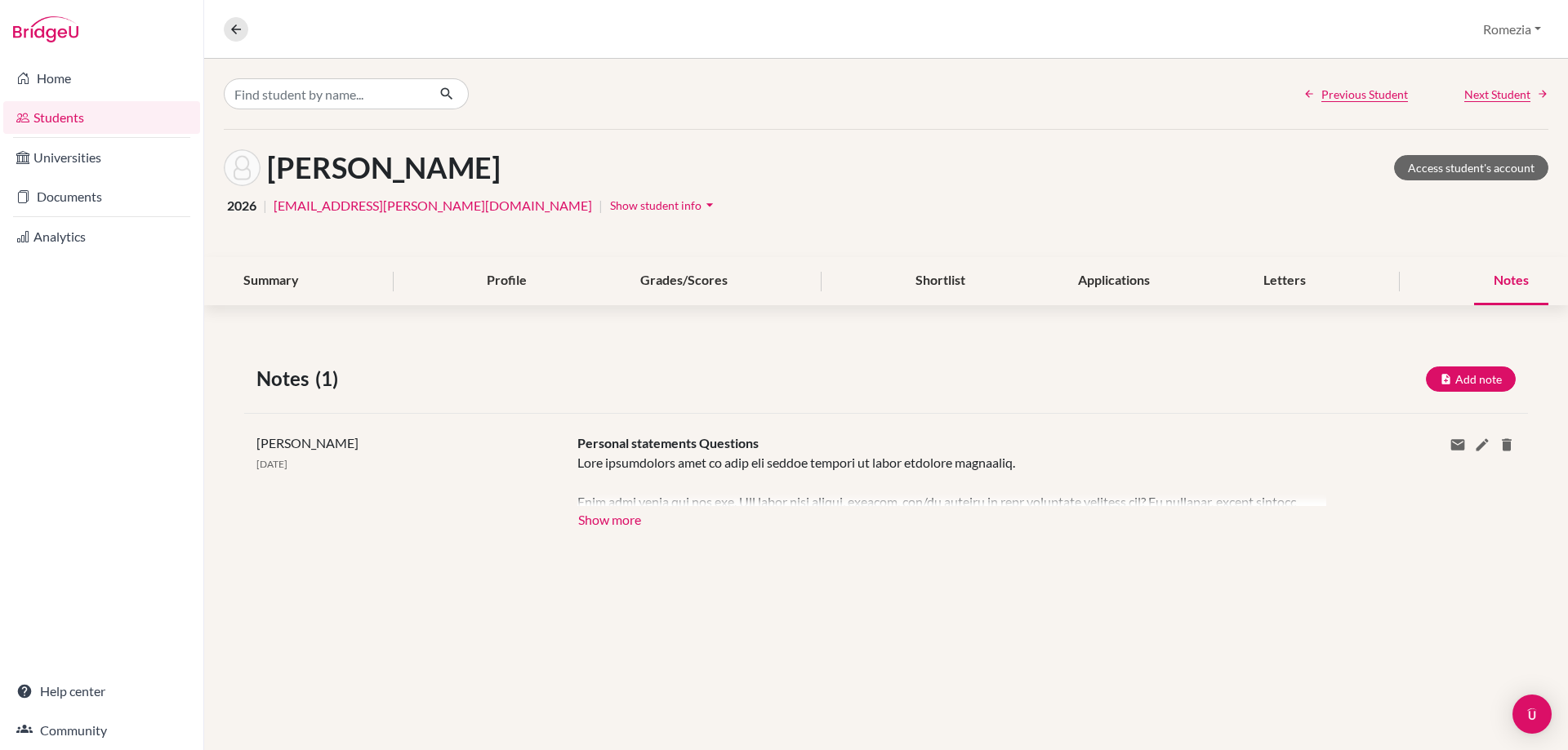
click at [1518, 81] on div "Previous Student Next Student" at bounding box center [886, 94] width 1364 height 71
click at [1518, 101] on span "Next Student" at bounding box center [1497, 94] width 66 height 17
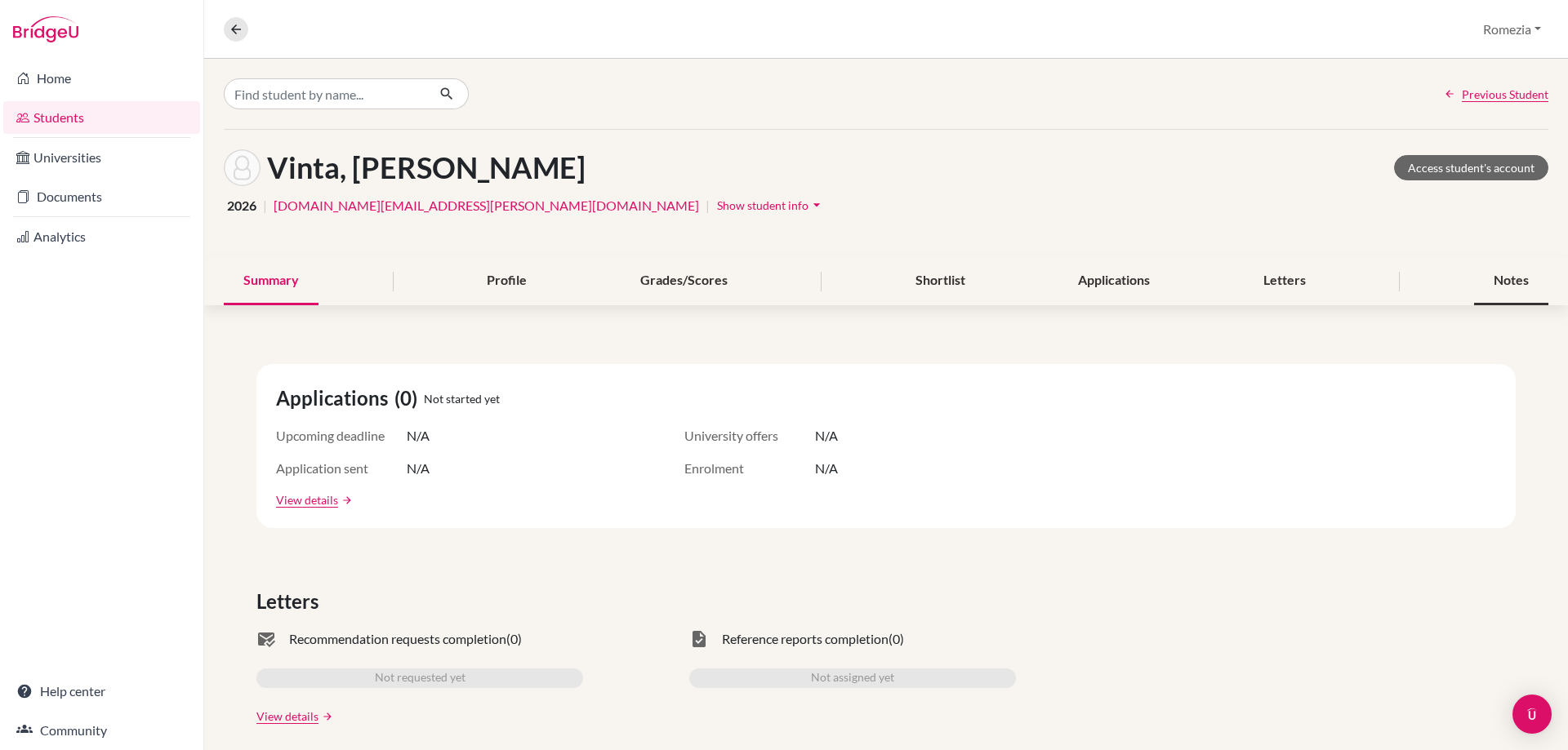
click at [1522, 282] on div "Notes" at bounding box center [1511, 281] width 74 height 48
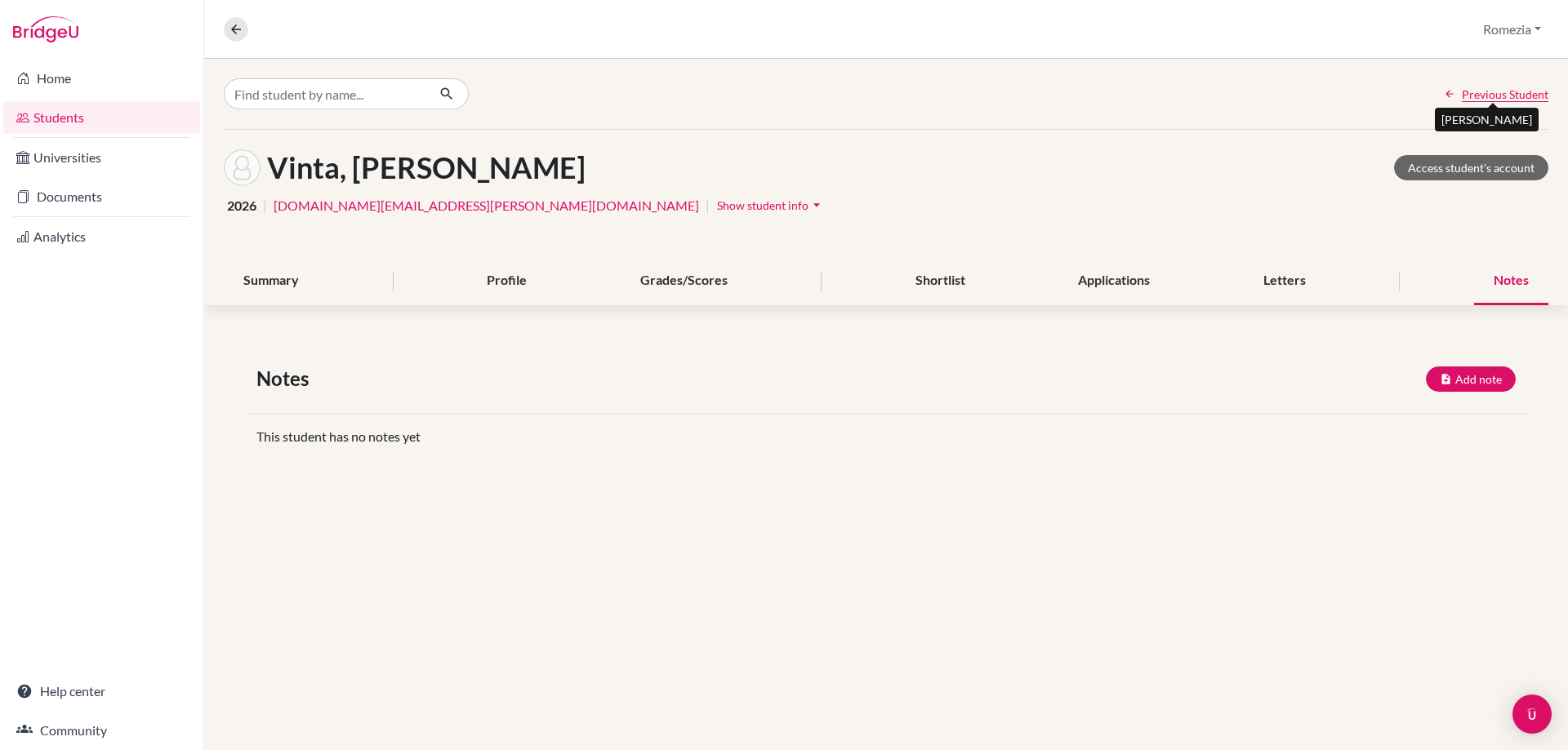
click at [1523, 98] on span "Previous Student" at bounding box center [1505, 94] width 87 height 17
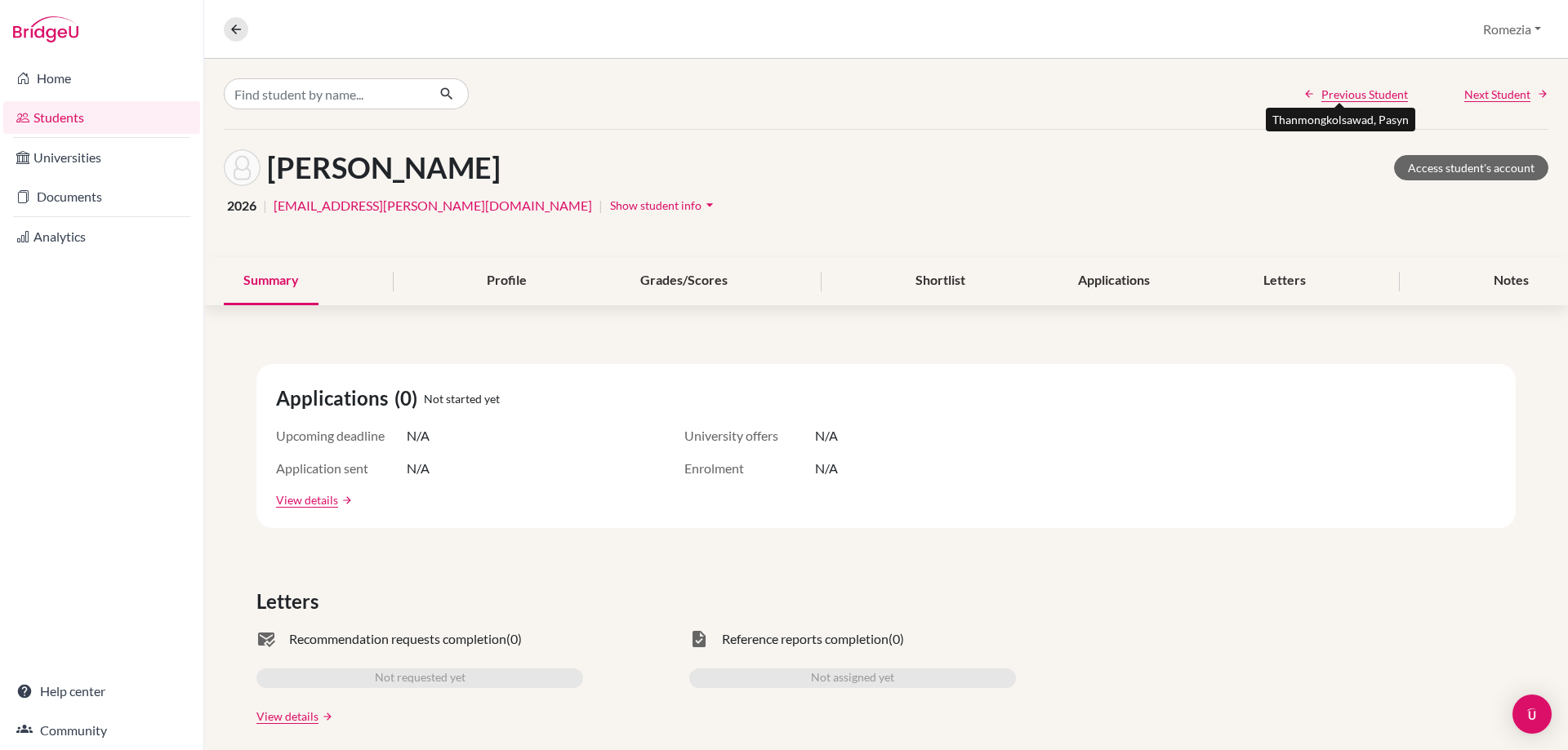
click at [1101, 114] on div "Previous Student Next Student" at bounding box center [886, 94] width 1364 height 71
